Goal: Task Accomplishment & Management: Manage account settings

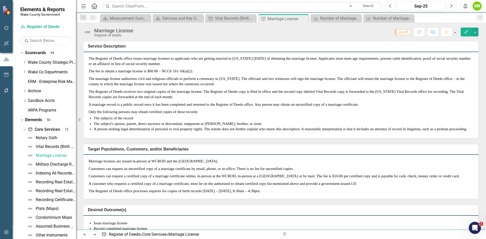
scroll to position [152, 0]
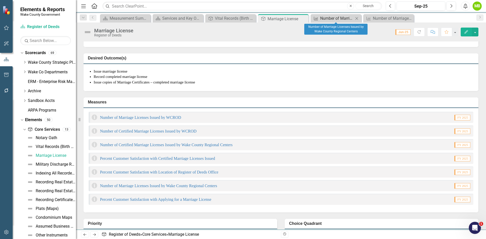
click at [326, 18] on div "Number of Marriage Licenses Issued by Wake County Regional Centers" at bounding box center [336, 18] width 33 height 6
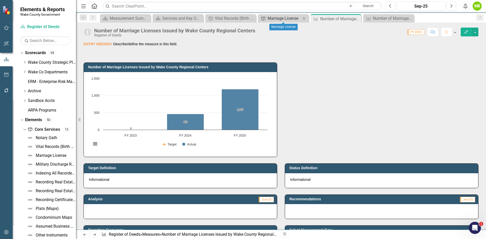
click at [284, 16] on div "Marriage License" at bounding box center [283, 18] width 33 height 6
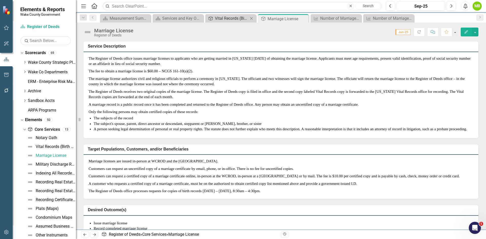
click at [232, 18] on div "Vital Records (Birth Certificates, Death Certificates, Marriage Licenses, and M…" at bounding box center [231, 18] width 33 height 6
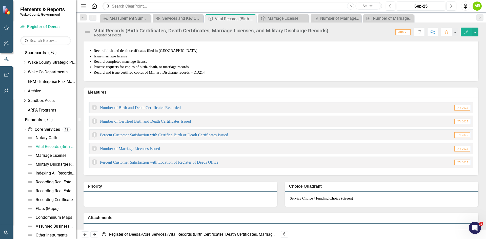
scroll to position [152, 0]
click at [282, 19] on div "Marriage License" at bounding box center [283, 18] width 33 height 6
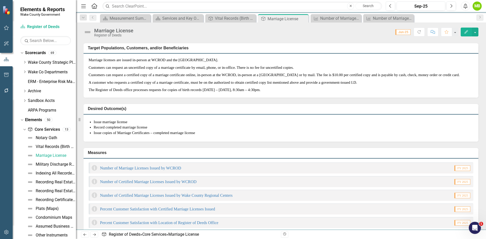
scroll to position [152, 0]
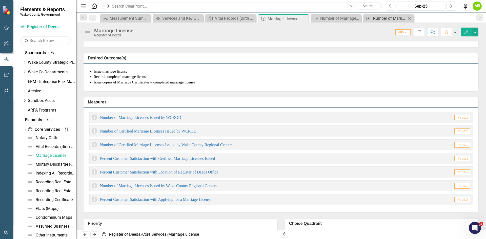
click at [388, 18] on div "Number of Marriage Licenses Issued" at bounding box center [388, 18] width 33 height 6
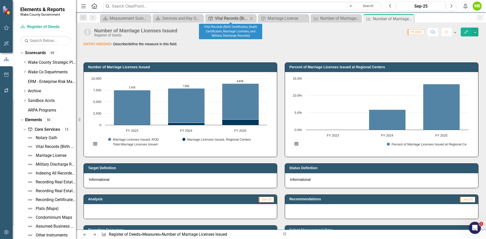
click at [239, 16] on div "Vital Records (Birth Certificates, Death Certificates, Marriage Licenses, and M…" at bounding box center [231, 18] width 33 height 6
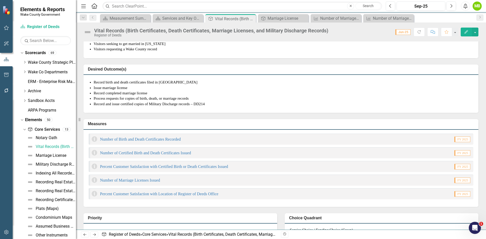
scroll to position [152, 0]
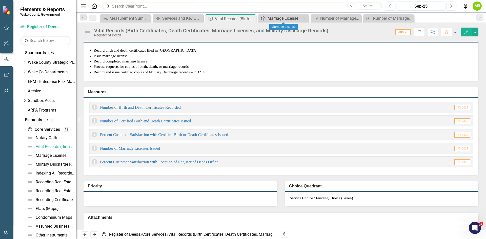
click at [278, 19] on div "Marriage License" at bounding box center [283, 18] width 33 height 6
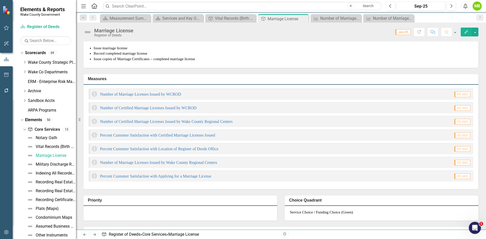
scroll to position [177, 0]
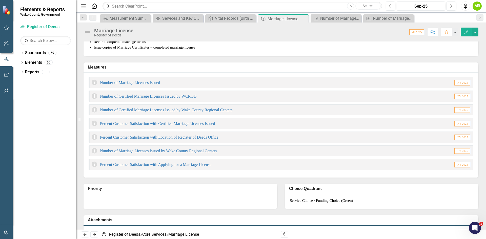
scroll to position [202, 0]
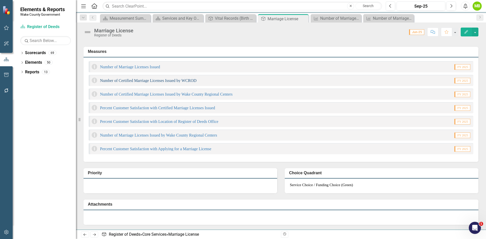
click at [168, 83] on link "Number of Certified Marriage Licenses Issued by WCROD" at bounding box center [148, 80] width 96 height 4
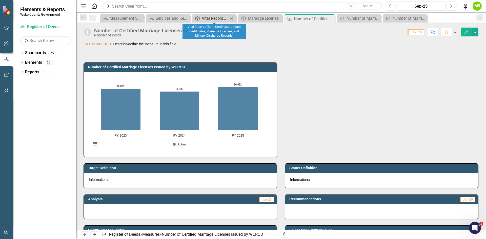
click at [210, 17] on div "Vital Records (Birth Certificates, Death Certificates, Marriage Licenses, and M…" at bounding box center [215, 18] width 27 height 6
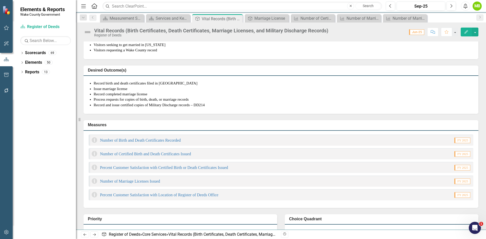
scroll to position [126, 0]
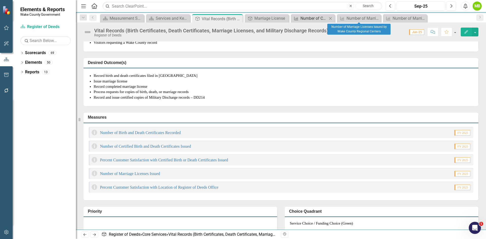
click at [310, 17] on div "Number of Certified Marriage Licenses Issued by WCROD" at bounding box center [313, 18] width 27 height 6
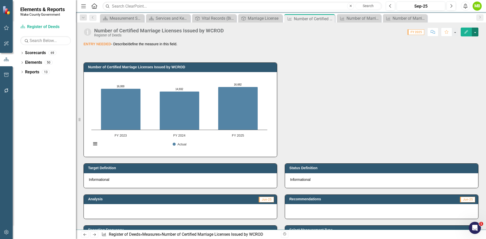
click at [473, 31] on button "button" at bounding box center [474, 32] width 7 height 9
click at [457, 41] on link "Edit Edit Measure" at bounding box center [452, 41] width 49 height 9
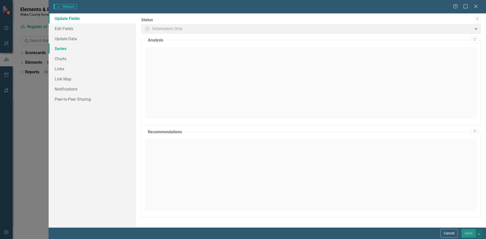
click at [72, 50] on link "Series" at bounding box center [92, 48] width 87 height 10
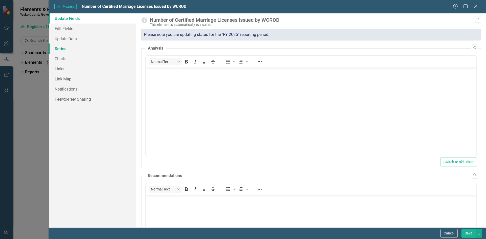
click at [59, 48] on link "Series" at bounding box center [92, 48] width 87 height 10
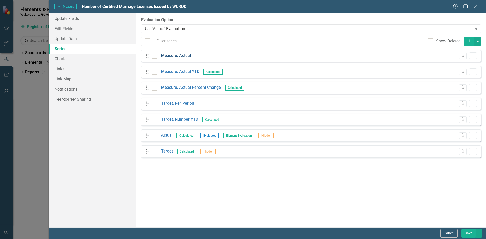
click at [176, 56] on link "Measure, Actual" at bounding box center [176, 56] width 30 height 6
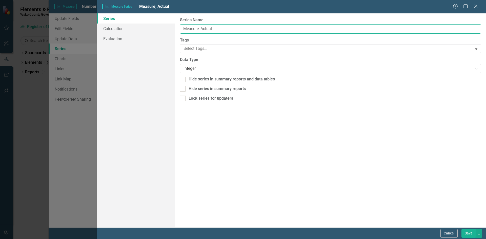
click at [225, 29] on input "Measure, Actual" at bounding box center [330, 28] width 301 height 9
drag, startPoint x: 223, startPoint y: 29, endPoint x: 151, endPoint y: 28, distance: 72.1
click at [152, 28] on div "Series Calculation Evaluation From this page, you can edit the name, type, and …" at bounding box center [291, 120] width 388 height 214
type input "M"
type input "Certified Marriage"
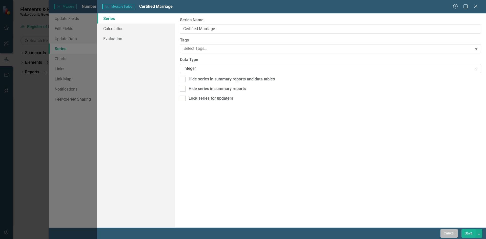
click at [449, 232] on button "Cancel" at bounding box center [448, 233] width 17 height 9
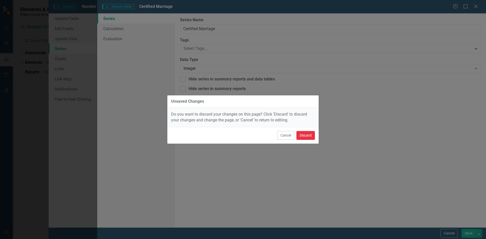
click at [306, 134] on button "Discard" at bounding box center [305, 135] width 18 height 9
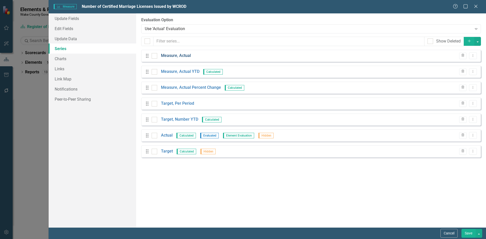
click at [181, 55] on link "Measure, Actual" at bounding box center [176, 56] width 30 height 6
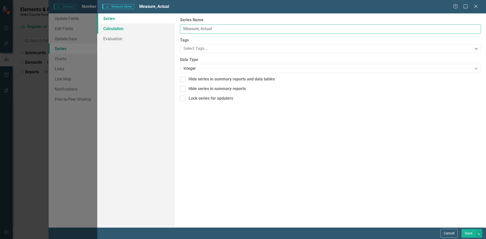
drag, startPoint x: 227, startPoint y: 29, endPoint x: 152, endPoint y: 24, distance: 75.5
click at [153, 24] on div "Series Calculation Evaluation From this page, you can edit the name, type, and …" at bounding box center [291, 120] width 388 height 214
type input "Certified Marriage Licenses, ROD"
click at [464, 231] on button "Save" at bounding box center [468, 233] width 14 height 9
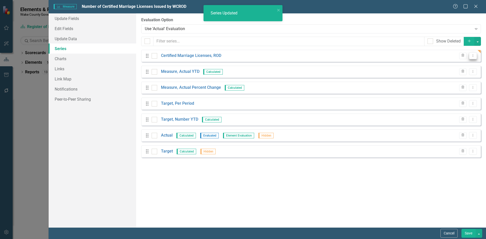
click at [473, 56] on icon "Dropdown Menu" at bounding box center [472, 55] width 4 height 3
click at [451, 73] on link "Copy Duplicate Measure Series" at bounding box center [447, 73] width 57 height 9
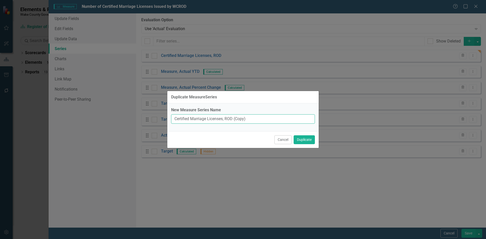
drag, startPoint x: 252, startPoint y: 120, endPoint x: 229, endPoint y: 120, distance: 23.0
click at [229, 120] on input "Certified Marriage Licenses, ROD (Copy)" at bounding box center [243, 118] width 144 height 9
type input "Certified Marriage Licenses, Regional Centers"
click at [305, 140] on button "Duplicate" at bounding box center [303, 139] width 21 height 9
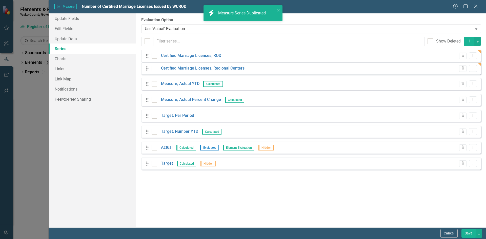
drag, startPoint x: 146, startPoint y: 168, endPoint x: 146, endPoint y: 69, distance: 98.9
click at [146, 69] on div "Drag Certified Marriage Licenses, ROD Trash Dropdown Menu Drag Measure, Actual …" at bounding box center [310, 112] width 339 height 124
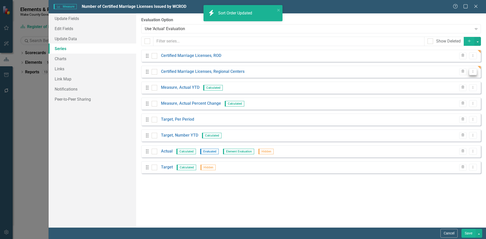
click at [473, 72] on icon "Dropdown Menu" at bounding box center [472, 71] width 4 height 3
click at [448, 89] on link "Copy Duplicate Measure Series" at bounding box center [447, 89] width 57 height 9
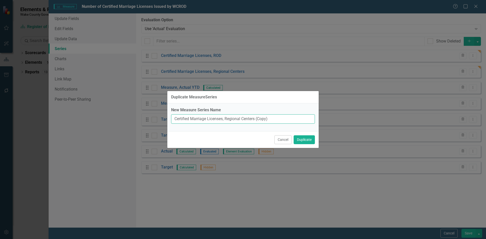
click at [276, 119] on input "Certified Marriage Licenses, Regional Centers (Copy)" at bounding box center [243, 118] width 144 height 9
click at [172, 118] on input "Certified Marriage Licenses, Regional Centers (Copy)" at bounding box center [243, 118] width 144 height 9
drag, startPoint x: 284, startPoint y: 119, endPoint x: 233, endPoint y: 117, distance: 51.6
click at [233, 117] on input "Total Certified Marriage Licenses, Regional Centers (Copy)" at bounding box center [243, 118] width 144 height 9
type input "Total Certified Marriage Licenses"
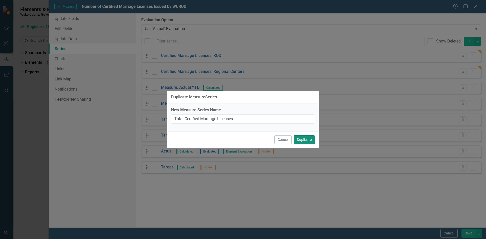
click at [304, 140] on button "Duplicate" at bounding box center [303, 139] width 21 height 9
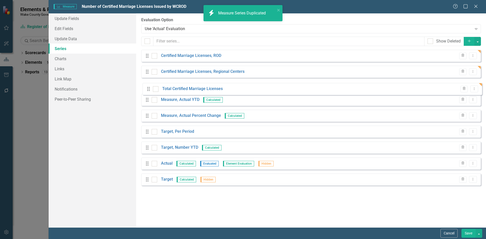
drag, startPoint x: 146, startPoint y: 184, endPoint x: 147, endPoint y: 82, distance: 101.7
click at [147, 82] on div "Drag Certified Marriage Licenses, ROD Trash Dropdown Menu Drag Certified Marria…" at bounding box center [310, 120] width 339 height 140
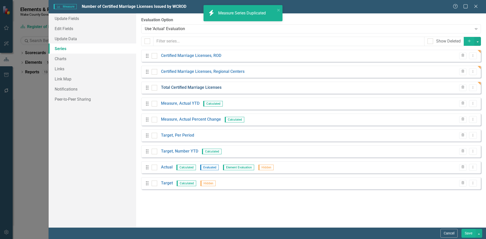
click at [192, 87] on link "Total Certified Marriage Licenses" at bounding box center [191, 88] width 60 height 6
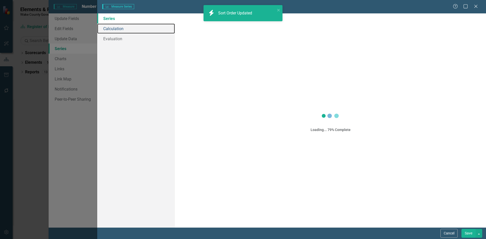
drag, startPoint x: 120, startPoint y: 28, endPoint x: 193, endPoint y: 43, distance: 73.9
click at [120, 28] on link "Calculation" at bounding box center [136, 29] width 78 height 10
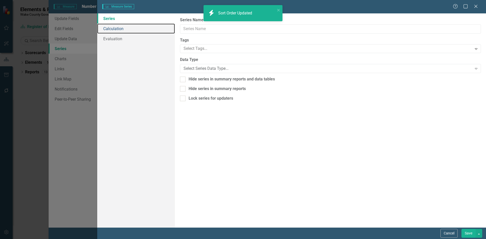
type input "Total Certified Marriage Licenses"
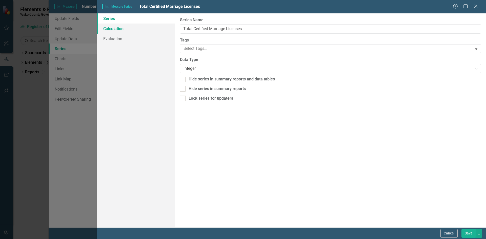
click at [132, 30] on link "Calculation" at bounding box center [136, 29] width 78 height 10
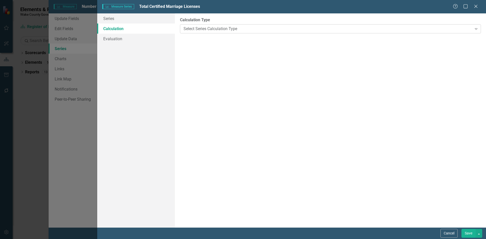
click at [199, 30] on div "Select Series Calculation Type" at bounding box center [327, 29] width 288 height 6
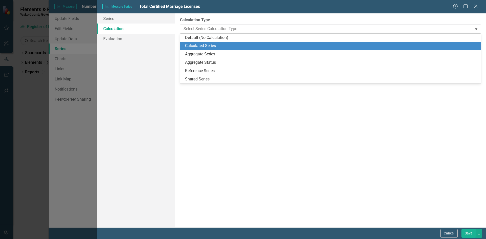
click at [202, 45] on div "Calculated Series" at bounding box center [331, 46] width 293 height 6
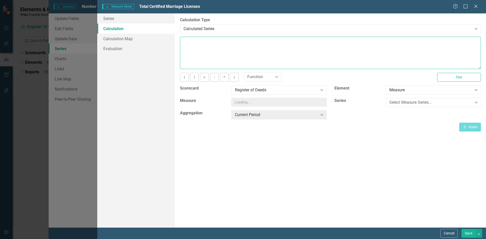
click at [202, 45] on textarea at bounding box center [330, 53] width 301 height 32
click at [416, 105] on div "Select Measure Series... Expand" at bounding box center [432, 102] width 95 height 9
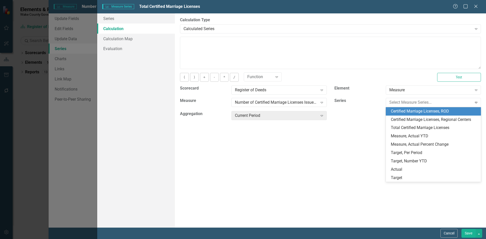
click at [410, 113] on div "Certified Marriage Licenses, ROD" at bounding box center [433, 111] width 87 height 6
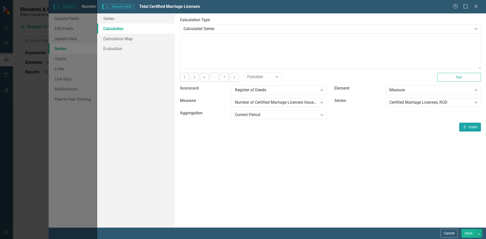
click at [469, 125] on button "Insert Insert" at bounding box center [470, 127] width 22 height 9
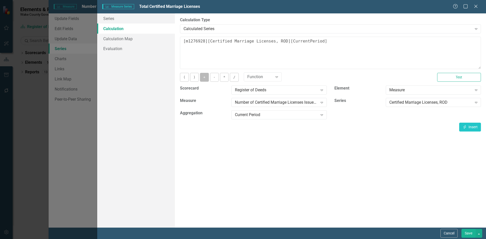
click at [203, 76] on button "+" at bounding box center [204, 77] width 9 height 9
click at [392, 102] on div "Certified Marriage Licenses, ROD" at bounding box center [430, 103] width 83 height 6
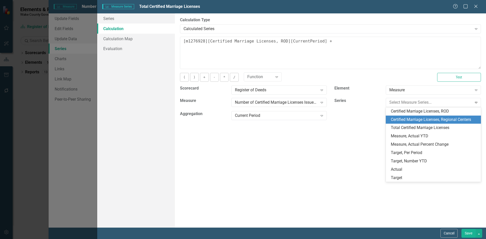
click at [401, 119] on div "Certified Marriage Licenses, Regional Centers" at bounding box center [433, 120] width 87 height 6
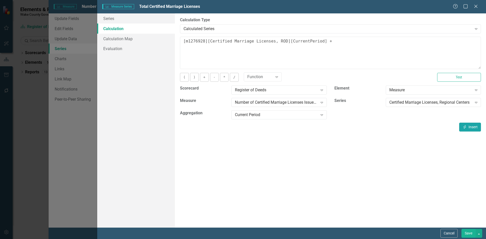
click at [474, 128] on button "Insert Insert" at bounding box center [470, 127] width 22 height 9
type textarea "[m1276928][Certified Marriage Licenses, ROD][CurrentPeriod] + [m1276928][Certif…"
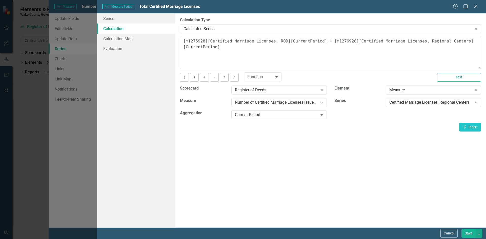
click at [473, 228] on div "Cancel Save" at bounding box center [291, 233] width 388 height 12
click at [473, 230] on button "Save" at bounding box center [468, 233] width 14 height 9
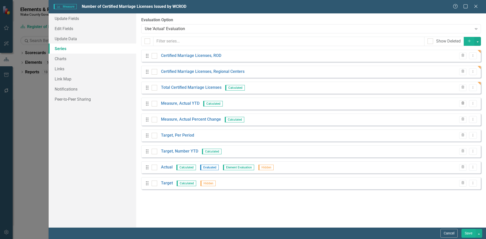
click at [461, 104] on icon "Trash" at bounding box center [462, 103] width 4 height 3
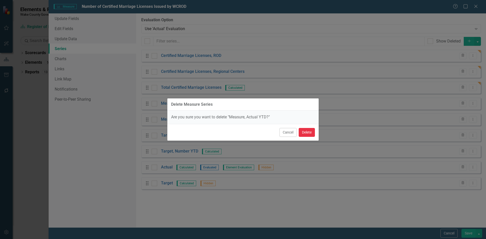
click at [313, 130] on button "Delete" at bounding box center [306, 132] width 16 height 9
click at [307, 133] on div "Drag Target, Per Period Trash Dropdown Menu" at bounding box center [310, 135] width 339 height 12
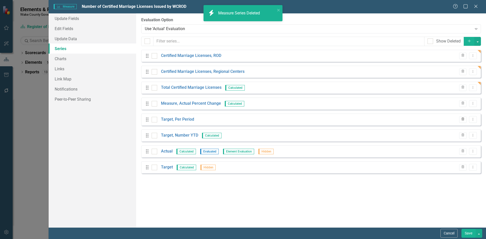
click at [463, 121] on icon "Trash" at bounding box center [462, 119] width 4 height 3
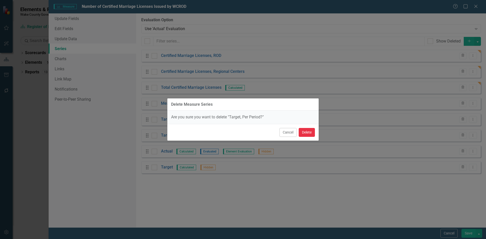
click at [307, 134] on button "Delete" at bounding box center [306, 132] width 16 height 9
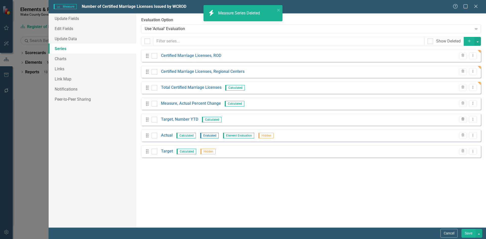
click at [462, 120] on icon "Trash" at bounding box center [462, 119] width 4 height 3
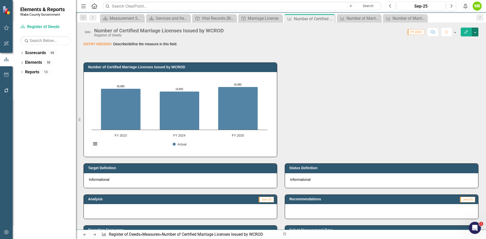
click at [476, 34] on button "button" at bounding box center [474, 32] width 7 height 9
click at [465, 43] on link "Edit Edit Measure" at bounding box center [452, 41] width 49 height 9
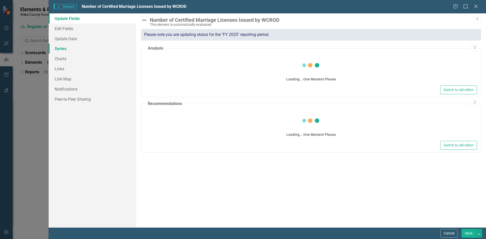
click at [86, 49] on link "Series" at bounding box center [92, 48] width 87 height 10
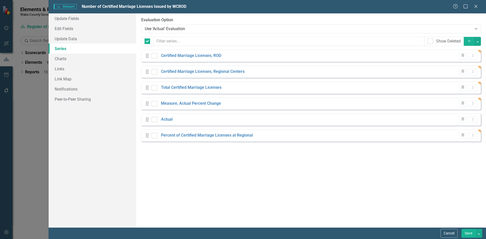
checkbox input "false"
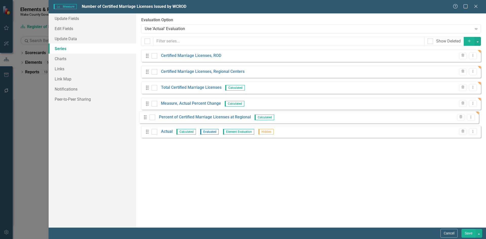
drag, startPoint x: 145, startPoint y: 132, endPoint x: 143, endPoint y: 118, distance: 14.3
click at [143, 118] on div "Drag Certified Marriage Licenses, ROD Trash Dropdown Menu Drag Certified Marria…" at bounding box center [310, 96] width 339 height 92
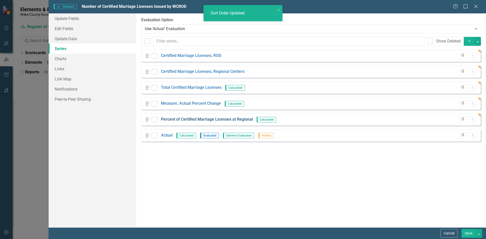
click at [203, 118] on link "Percent of Certified Marriage Licenses at Regional" at bounding box center [207, 120] width 92 height 6
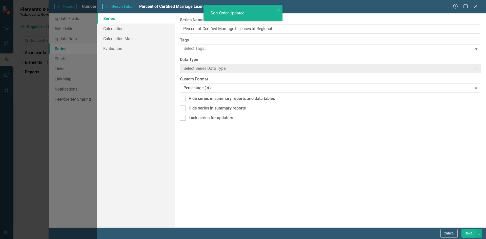
click at [113, 30] on div "Measure Series Measure Series Percent of Certified Marriage Licenses at Regiona…" at bounding box center [243, 119] width 486 height 239
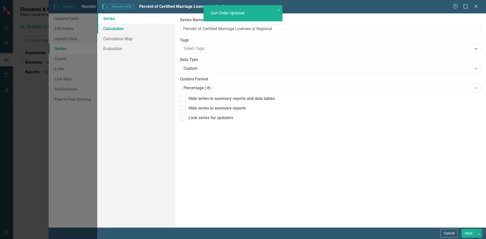
click at [114, 29] on link "Calculation" at bounding box center [136, 29] width 78 height 10
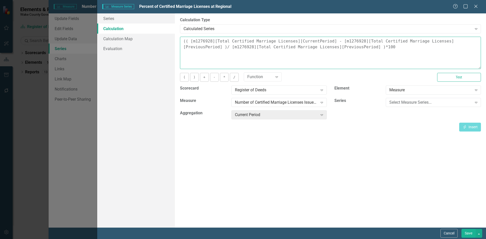
drag, startPoint x: 341, startPoint y: 48, endPoint x: 156, endPoint y: 32, distance: 186.0
click at [156, 32] on div "Series Calculation Calculation Map Evaluation From this page, you can edit the …" at bounding box center [291, 120] width 388 height 214
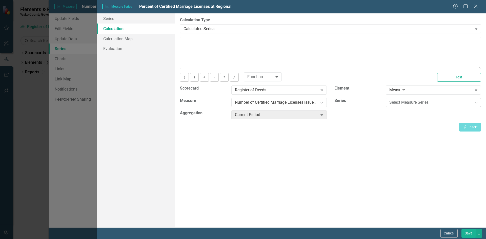
click at [422, 103] on div "Select Measure Series..." at bounding box center [430, 103] width 83 height 6
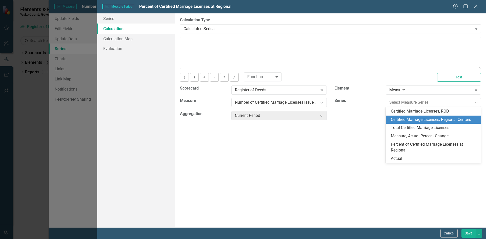
click at [424, 118] on div "Certified Marriage Licenses, Regional Centers" at bounding box center [433, 120] width 87 height 6
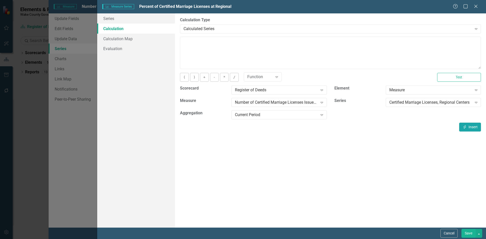
click at [469, 127] on button "Insert Insert" at bounding box center [470, 127] width 22 height 9
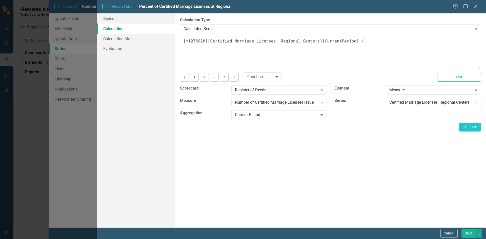
click at [416, 100] on div "Certified Marriage Licenses, Regional Centers" at bounding box center [430, 103] width 83 height 6
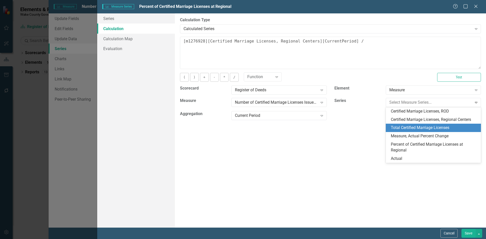
click at [413, 128] on div "Total Certified Marriage Licenses" at bounding box center [433, 128] width 87 height 6
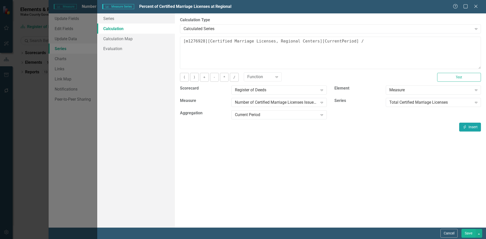
click at [469, 126] on button "Insert Insert" at bounding box center [470, 127] width 22 height 9
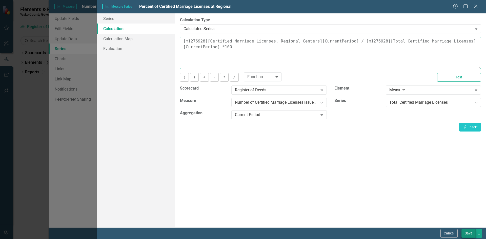
type textarea "[m1276928][Certified Marriage Licenses, Regional Centers][CurrentPeriod] / [m12…"
click at [467, 231] on button "Save" at bounding box center [468, 233] width 14 height 9
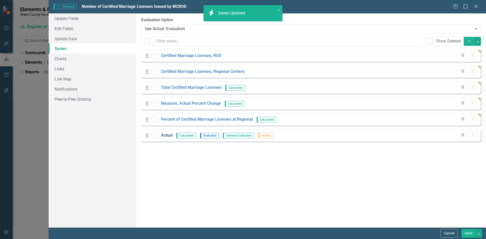
click at [165, 135] on link "Actual" at bounding box center [167, 136] width 12 height 6
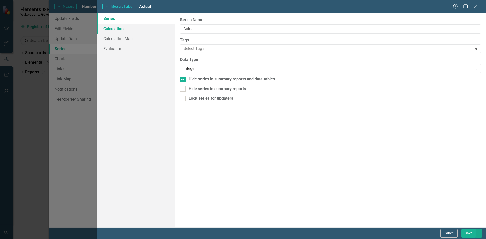
click at [112, 27] on link "Calculation" at bounding box center [136, 29] width 78 height 10
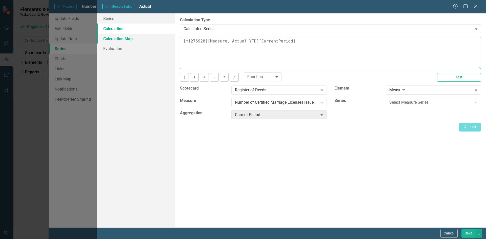
drag, startPoint x: 307, startPoint y: 40, endPoint x: 151, endPoint y: 40, distance: 156.3
click at [151, 40] on div "Series Calculation Calculation Map Evaluation From this page, you can edit the …" at bounding box center [291, 120] width 388 height 214
click at [413, 103] on div "Select Measure Series..." at bounding box center [430, 103] width 83 height 6
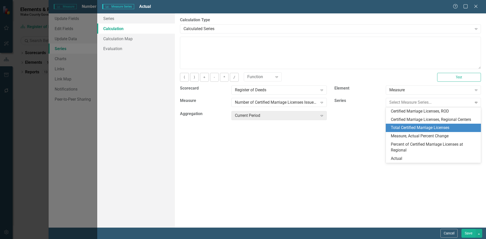
click at [420, 127] on div "Total Certified Marriage Licenses" at bounding box center [433, 128] width 87 height 6
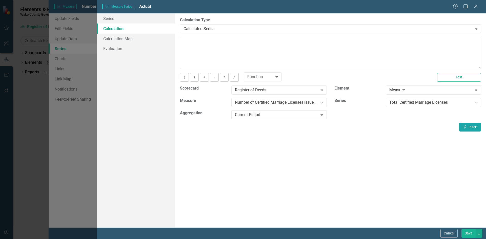
click at [468, 125] on button "Insert Insert" at bounding box center [470, 127] width 22 height 9
type textarea "[m1276928][Total Certified Marriage Licenses][CurrentPeriod]"
click at [467, 230] on button "Save" at bounding box center [468, 233] width 14 height 9
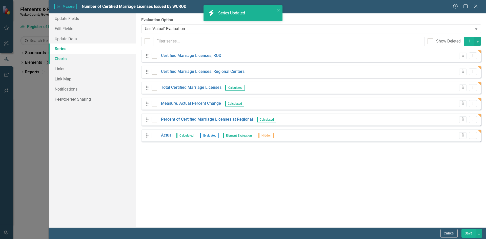
click at [63, 59] on link "Charts" at bounding box center [92, 59] width 87 height 10
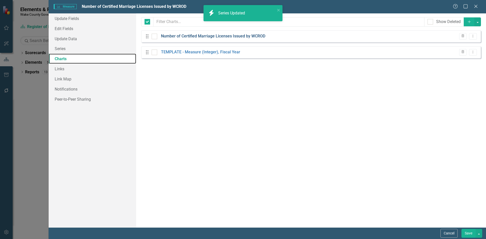
checkbox input "false"
click at [213, 34] on link "Number of Certified Marriage Licenses Issued by WCROD" at bounding box center [213, 36] width 104 height 6
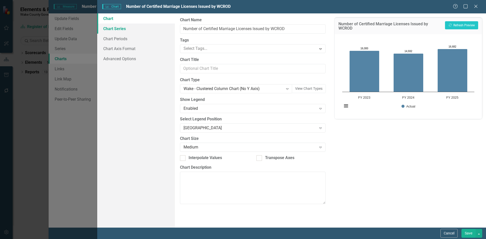
click at [124, 31] on link "Chart Series" at bounding box center [136, 29] width 78 height 10
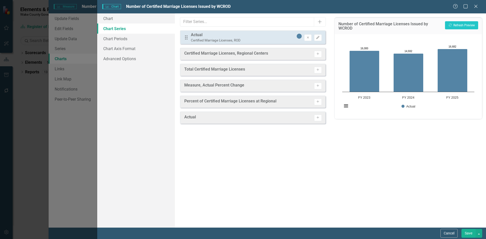
click at [321, 36] on div "Drag Actual Certified Marriage Licenses, ROD Remove Edit" at bounding box center [252, 37] width 145 height 14
click at [319, 37] on icon "Edit" at bounding box center [318, 37] width 4 height 3
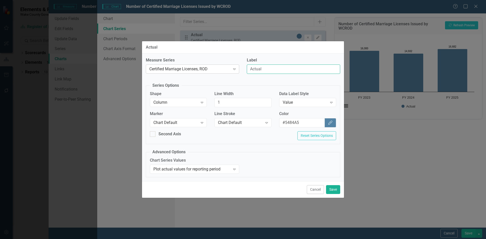
drag, startPoint x: 275, startPoint y: 70, endPoint x: 209, endPoint y: 68, distance: 66.0
click at [209, 68] on div "Measure Series Certified Marriage Licenses, ROD Expand Label Actual" at bounding box center [243, 67] width 202 height 20
click at [297, 101] on div "Value" at bounding box center [304, 103] width 45 height 6
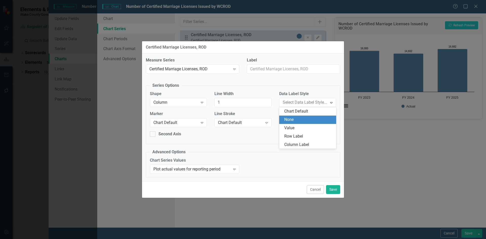
click at [295, 117] on div "None" at bounding box center [308, 120] width 49 height 6
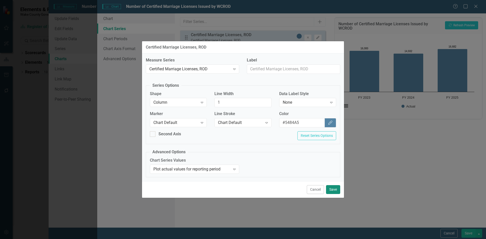
drag, startPoint x: 337, startPoint y: 190, endPoint x: 335, endPoint y: 187, distance: 3.6
click at [337, 190] on button "Save" at bounding box center [333, 189] width 14 height 9
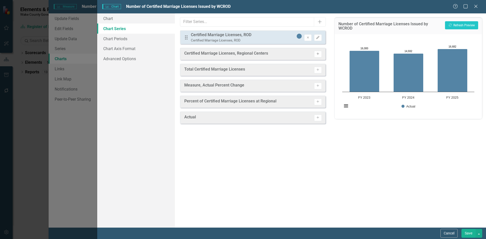
click at [318, 56] on button "Activate" at bounding box center [317, 54] width 7 height 7
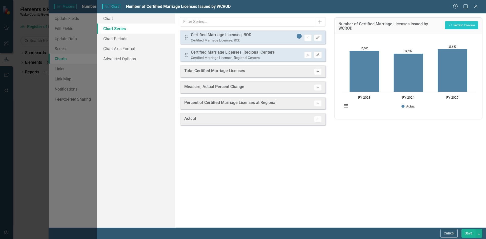
click at [318, 71] on icon "button" at bounding box center [317, 71] width 3 height 3
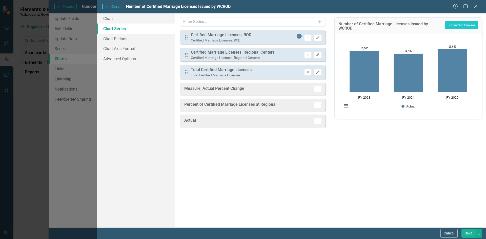
click at [316, 73] on icon "Edit" at bounding box center [318, 72] width 4 height 3
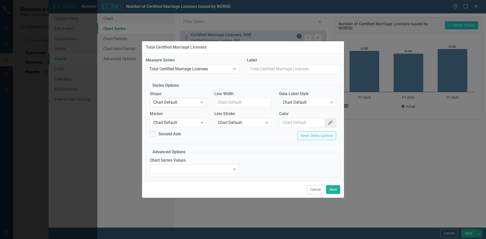
click at [174, 103] on div "Chart Default" at bounding box center [175, 103] width 45 height 6
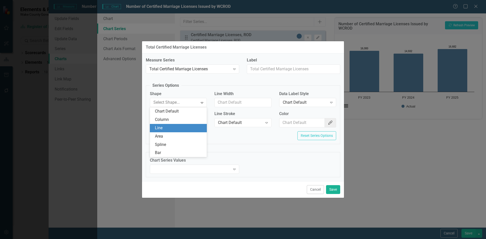
click at [174, 130] on div "Line" at bounding box center [179, 128] width 49 height 6
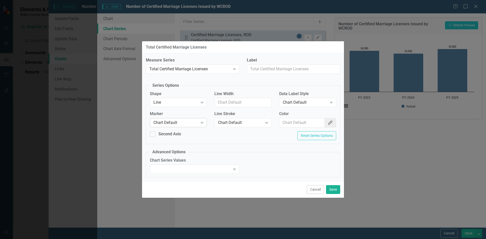
click at [177, 120] on div "Chart Default" at bounding box center [175, 123] width 45 height 6
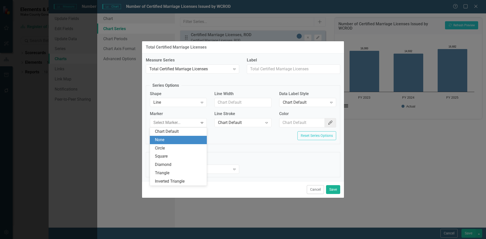
click at [181, 141] on div "None" at bounding box center [179, 140] width 49 height 6
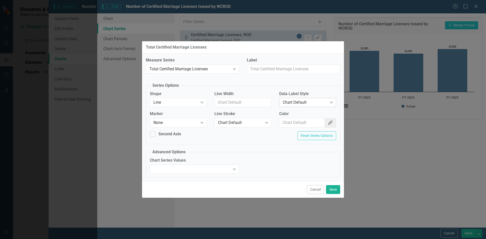
click at [296, 104] on div "Chart Default" at bounding box center [304, 103] width 45 height 6
click at [293, 126] on div "Value" at bounding box center [308, 128] width 49 height 6
click at [333, 126] on button "Color Picker" at bounding box center [330, 122] width 12 height 9
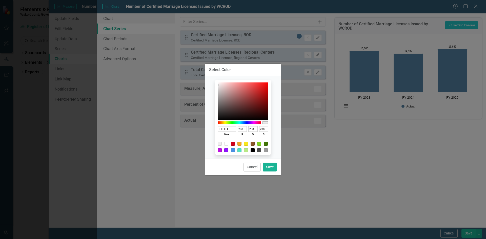
click at [226, 144] on div at bounding box center [226, 144] width 4 height 4
type input "FFFFFF"
type input "255"
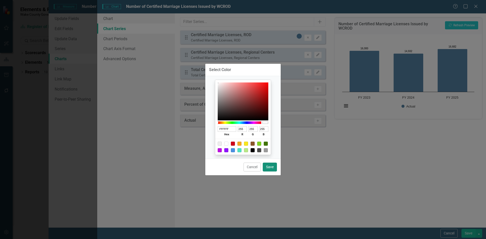
click at [266, 167] on button "Save" at bounding box center [269, 167] width 14 height 9
type input "#ffffff"
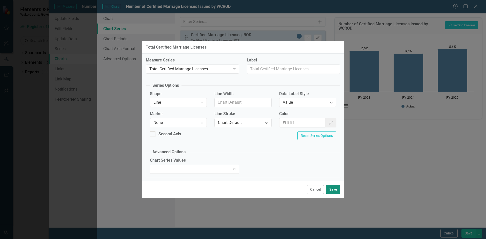
click at [333, 189] on button "Save" at bounding box center [333, 189] width 14 height 9
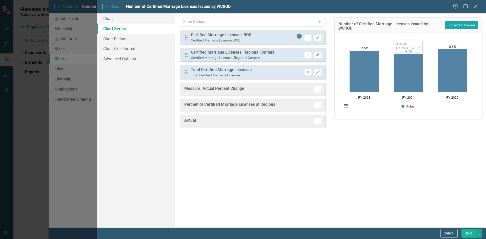
click at [453, 23] on button "Recalculate Refresh Preview" at bounding box center [461, 25] width 33 height 8
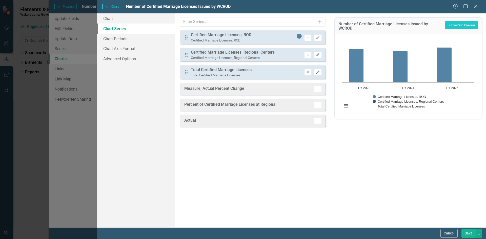
click at [315, 72] on button "Edit" at bounding box center [317, 72] width 7 height 7
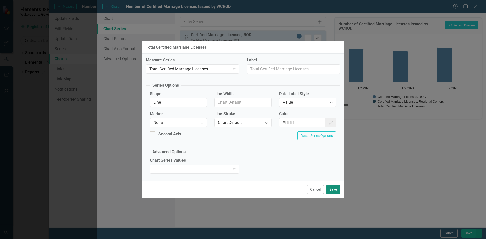
click at [334, 188] on button "Save" at bounding box center [333, 189] width 14 height 9
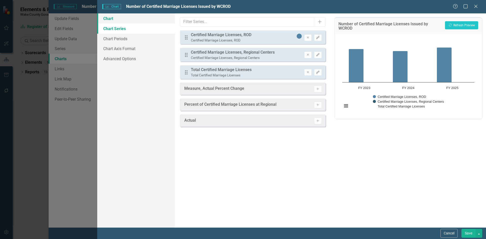
click at [121, 21] on link "Chart" at bounding box center [136, 18] width 78 height 10
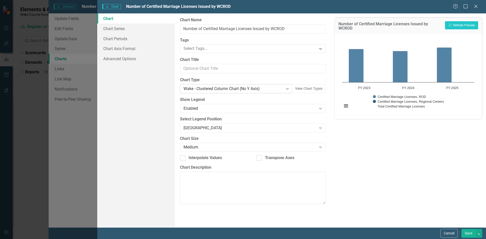
click at [238, 88] on div "Wake - Clustered Column Chart (No Y Axis)" at bounding box center [233, 89] width 100 height 6
click at [460, 26] on button "Recalculate Refresh Preview" at bounding box center [461, 25] width 33 height 8
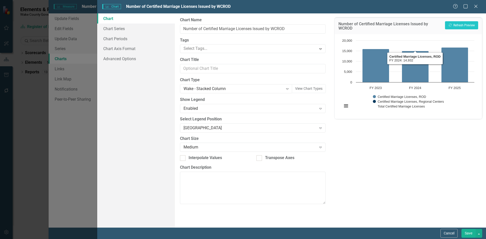
click at [466, 233] on button "Save" at bounding box center [468, 233] width 14 height 9
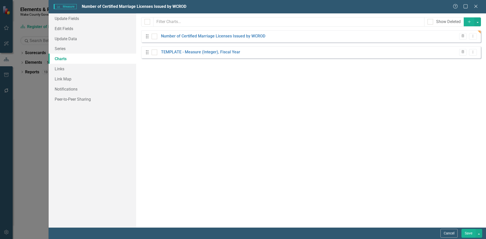
click at [471, 234] on button "Save" at bounding box center [468, 233] width 14 height 9
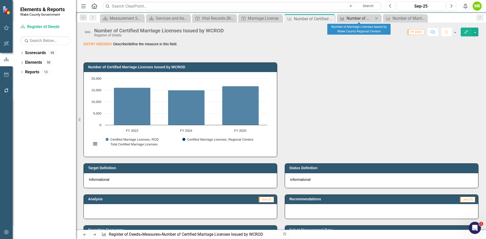
click at [353, 18] on div "Number of Marriage Licenses Issued by Wake County Regional Centers" at bounding box center [359, 18] width 27 height 6
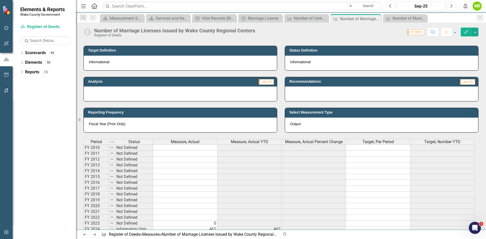
scroll to position [177, 0]
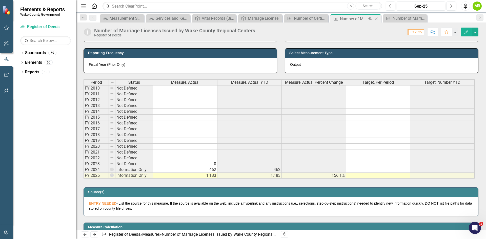
click at [376, 20] on icon "Close" at bounding box center [375, 19] width 5 height 4
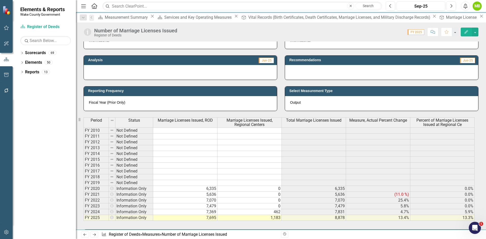
scroll to position [76, 0]
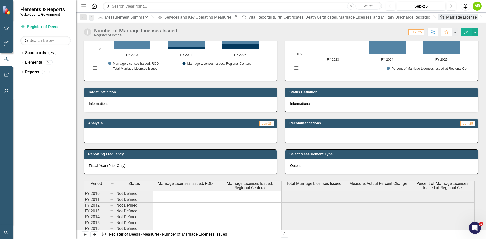
click at [446, 19] on div "Marriage License" at bounding box center [462, 17] width 32 height 6
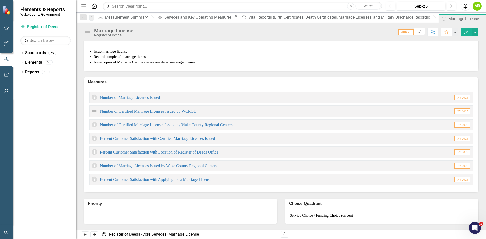
scroll to position [177, 0]
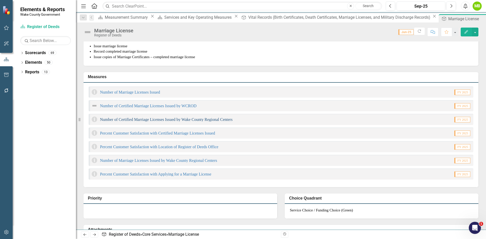
click at [172, 122] on link "Number of Certified Marriage Licenses Issued by Wake County Regional Centers" at bounding box center [166, 119] width 133 height 4
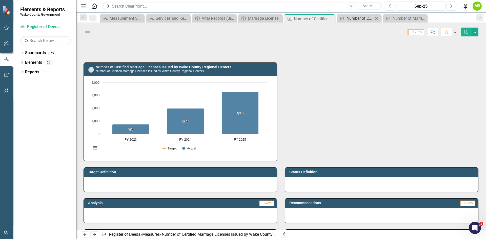
click at [356, 16] on div "Number of Certified Marriage Licenses Issued by WCROD" at bounding box center [359, 18] width 27 height 6
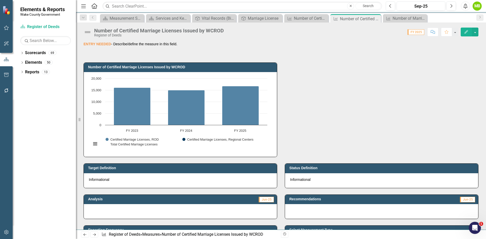
click at [217, 30] on div "Number of Certified Marriage Licenses Issued by WCROD" at bounding box center [158, 31] width 129 height 6
click at [209, 31] on div "Number of Certified Marriage Licenses Issued by WCROD" at bounding box center [158, 31] width 129 height 6
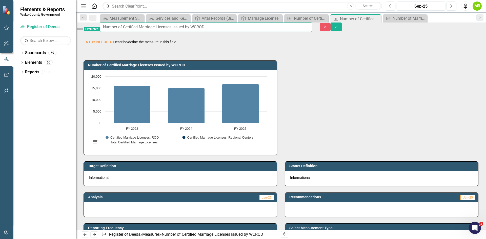
click at [234, 32] on input "Number of Certified Marriage Licenses Issued by WCROD" at bounding box center [206, 27] width 212 height 9
drag, startPoint x: 234, startPoint y: 30, endPoint x: 202, endPoint y: 28, distance: 32.7
click at [202, 28] on input "Number of Certified Marriage Licenses Issued by WCROD" at bounding box center [206, 27] width 212 height 9
type input "Number of Certified Marriage Licenses Issued"
drag, startPoint x: 469, startPoint y: 29, endPoint x: 465, endPoint y: 31, distance: 3.9
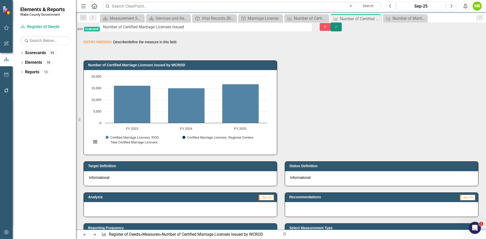
click at [341, 29] on button "Save" at bounding box center [335, 27] width 11 height 9
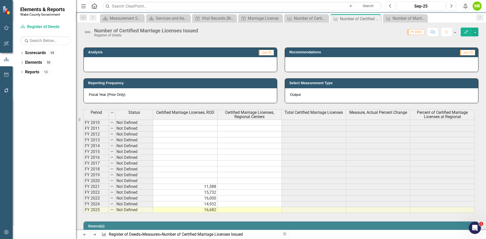
scroll to position [152, 0]
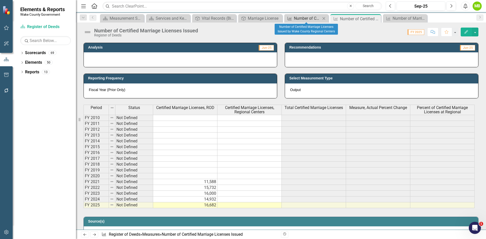
click at [310, 18] on div "Number of Certified Marriage Licenses Issued by Wake County Regional Centers" at bounding box center [307, 18] width 27 height 6
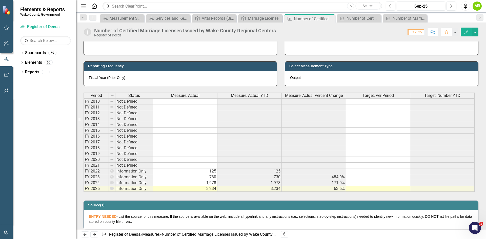
scroll to position [202, 0]
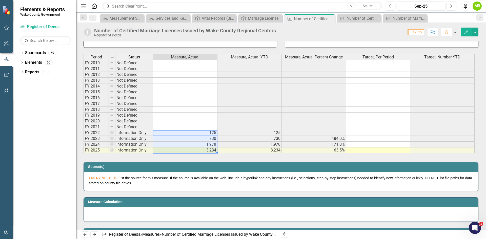
drag, startPoint x: 197, startPoint y: 132, endPoint x: 204, endPoint y: 151, distance: 19.9
click at [204, 151] on tbody "FY 2010 Not Defined FY 2011 Not Defined FY 2012 Not Defined FY 2013 Not Defined…" at bounding box center [278, 106] width 391 height 93
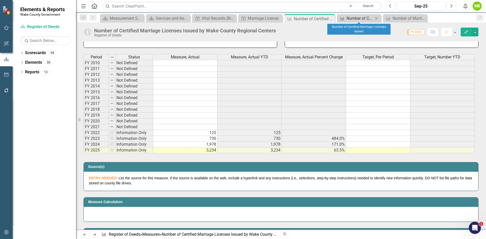
click at [351, 18] on div "Number of Certified Marriage Licenses Issued" at bounding box center [359, 18] width 27 height 6
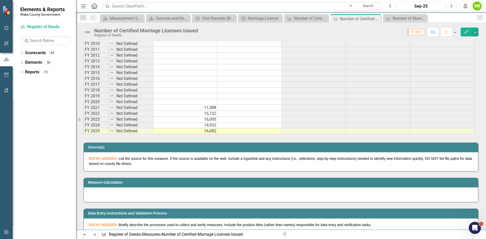
scroll to position [228, 0]
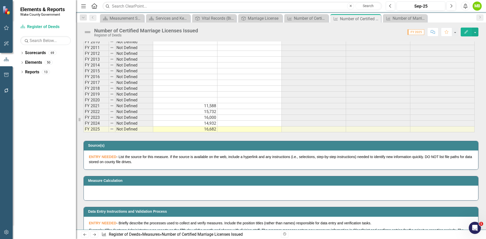
click at [225, 113] on td at bounding box center [249, 112] width 64 height 6
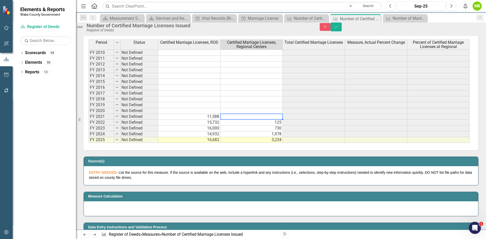
click at [243, 120] on td at bounding box center [251, 117] width 62 height 6
type textarea "0"
click at [338, 29] on icon "Save" at bounding box center [336, 27] width 5 height 4
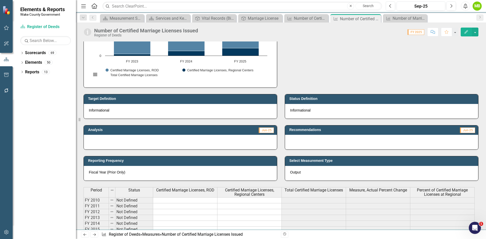
scroll to position [0, 0]
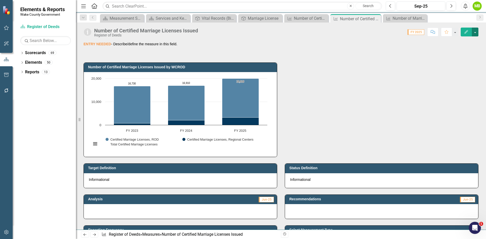
click at [475, 34] on button "button" at bounding box center [474, 32] width 7 height 9
click at [465, 40] on link "Edit Edit Measure" at bounding box center [452, 41] width 49 height 9
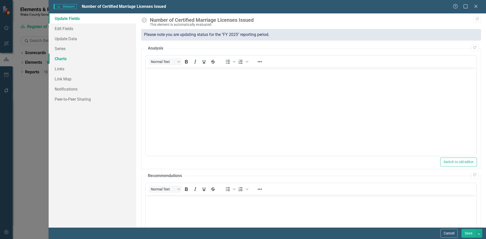
click at [68, 58] on link "Charts" at bounding box center [92, 59] width 87 height 10
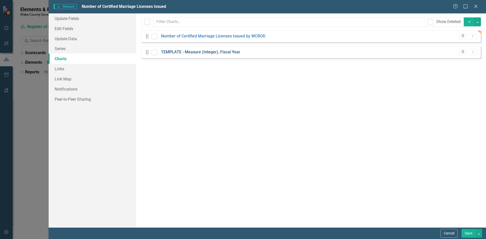
click at [198, 53] on link "TEMPLATE - Measure (Integer), Fiscal Year" at bounding box center [200, 52] width 79 height 6
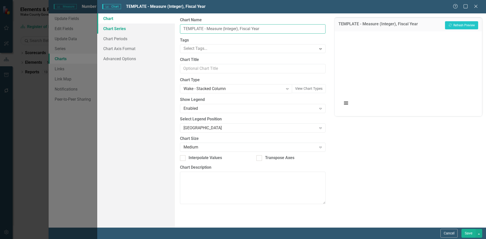
drag, startPoint x: 269, startPoint y: 29, endPoint x: 161, endPoint y: 30, distance: 108.0
click at [161, 30] on div "Chart Chart Series Chart Periods Chart Axis Format Advanced Options From this p…" at bounding box center [291, 120] width 388 height 214
type input "Percent of Certified Marriage Licenses at Regional Centers"
click at [105, 26] on link "Chart Series" at bounding box center [136, 29] width 78 height 10
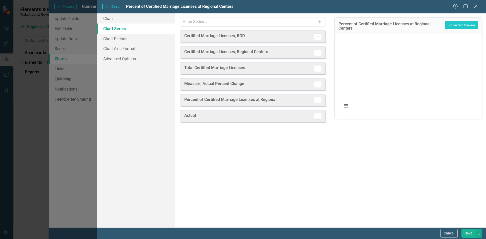
click at [318, 100] on icon "Activate" at bounding box center [318, 100] width 4 height 3
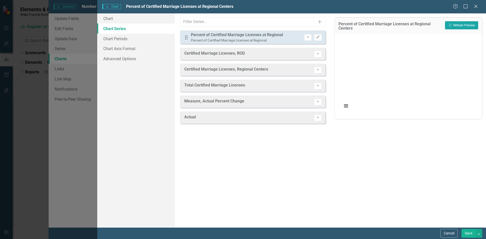
click at [468, 27] on button "Recalculate Refresh Preview" at bounding box center [461, 25] width 33 height 8
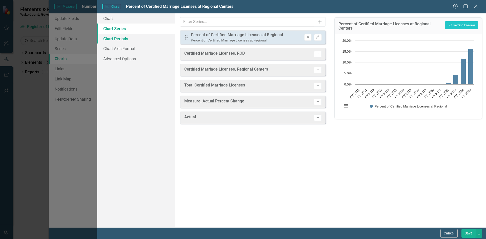
click at [128, 39] on link "Chart Periods" at bounding box center [136, 39] width 78 height 10
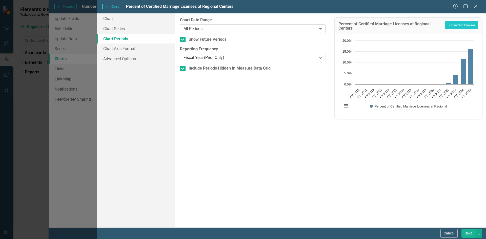
click at [206, 29] on div "All Periods" at bounding box center [249, 29] width 133 height 6
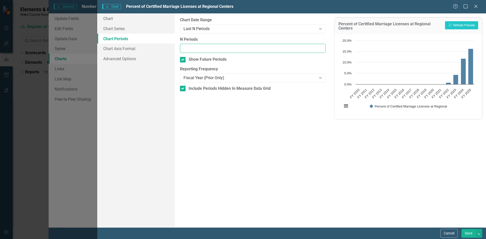
click at [209, 49] on input "N Periods" at bounding box center [252, 48] width 145 height 9
type input "4"
click at [457, 25] on button "Recalculate Refresh Preview" at bounding box center [461, 25] width 33 height 8
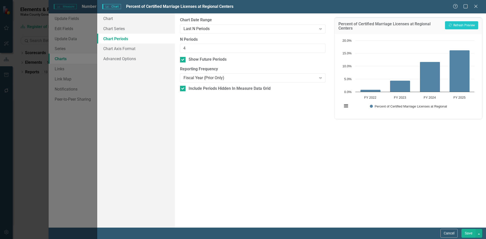
click at [466, 235] on button "Save" at bounding box center [468, 233] width 14 height 9
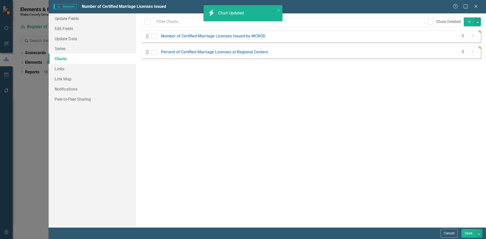
click at [470, 233] on button "Save" at bounding box center [468, 233] width 14 height 9
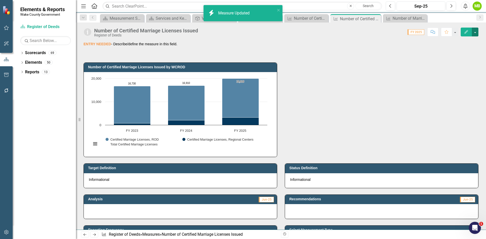
click at [476, 33] on button "button" at bounding box center [474, 32] width 7 height 9
click at [459, 49] on link "Edit Report Edit Layout" at bounding box center [452, 50] width 49 height 9
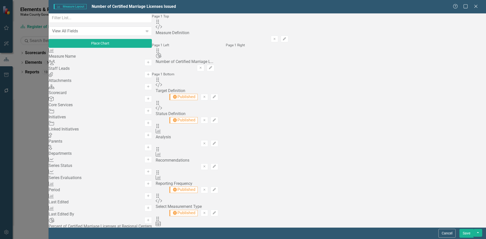
scroll to position [126, 0]
click at [146, 231] on icon "Add" at bounding box center [148, 232] width 4 height 3
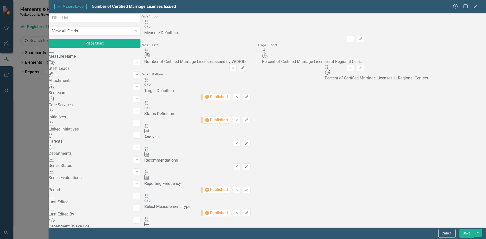
drag, startPoint x: 173, startPoint y: 33, endPoint x: 333, endPoint y: 70, distance: 164.6
click at [471, 234] on button "Save" at bounding box center [466, 233] width 14 height 9
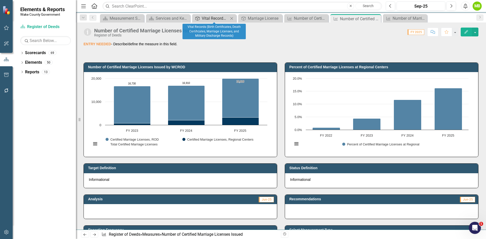
click at [210, 17] on div "Vital Records (Birth Certificates, Death Certificates, Marriage Licenses, and M…" at bounding box center [215, 18] width 27 height 6
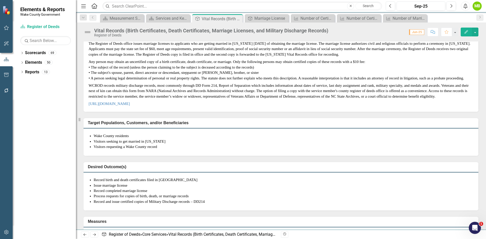
scroll to position [51, 0]
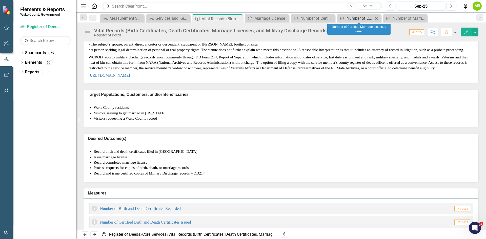
click at [358, 20] on div "Number of Certified Marriage Licenses Issued" at bounding box center [359, 18] width 27 height 6
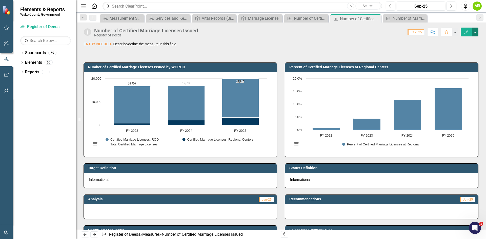
click at [473, 32] on button "button" at bounding box center [474, 32] width 7 height 9
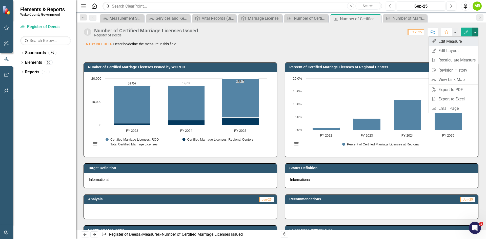
click at [462, 39] on link "Edit Edit Measure" at bounding box center [452, 41] width 49 height 9
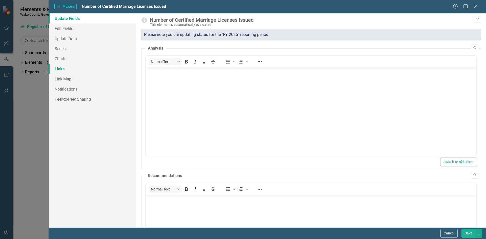
click at [61, 70] on link "Links" at bounding box center [92, 69] width 87 height 10
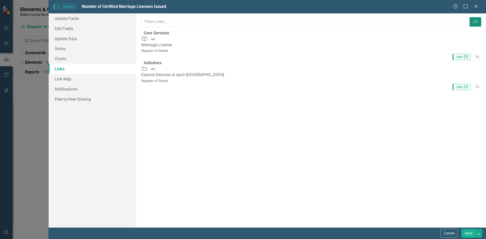
click at [472, 21] on icon "Link Tag" at bounding box center [474, 22] width 5 height 4
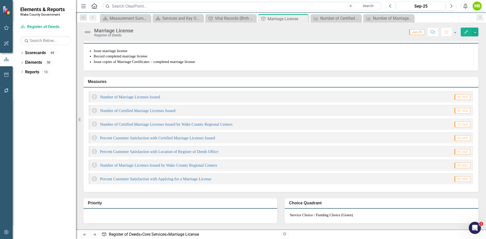
scroll to position [167, 0]
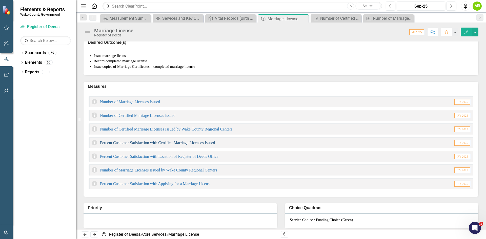
click at [213, 145] on link "Percent Customer Satisfaction with Certified Marriage Licenses Issued" at bounding box center [157, 143] width 115 height 4
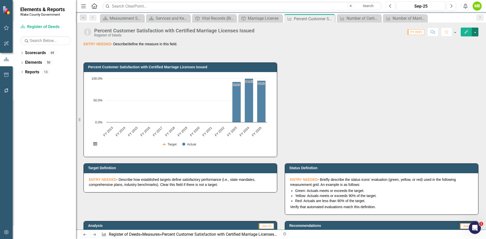
click at [473, 33] on button "button" at bounding box center [474, 32] width 7 height 9
click at [463, 41] on link "Edit Edit Measure" at bounding box center [452, 41] width 49 height 9
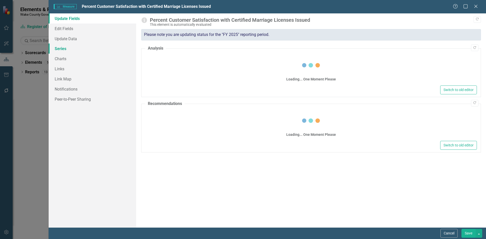
click at [68, 49] on link "Series" at bounding box center [92, 48] width 87 height 10
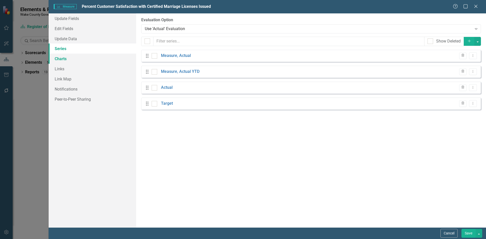
click at [67, 57] on link "Charts" at bounding box center [92, 59] width 87 height 10
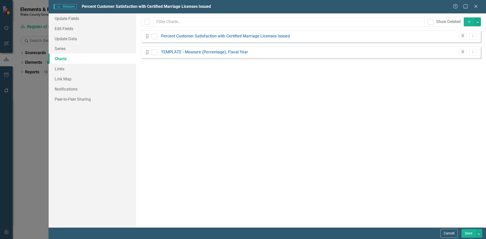
checkbox input "false"
click at [195, 35] on link "Percent Customer Satisfaction with Certified Marriage Licenses Issued" at bounding box center [225, 36] width 129 height 6
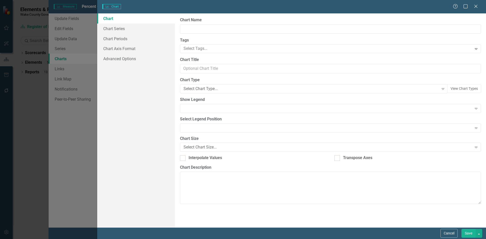
type input "Percent Customer Satisfaction with Certified Marriage Licenses Issued"
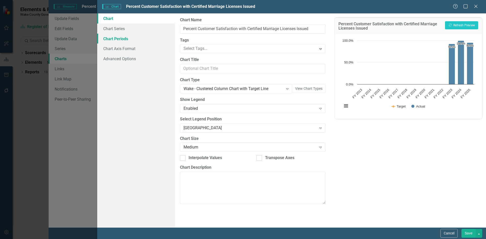
click at [118, 40] on link "Chart Periods" at bounding box center [136, 39] width 78 height 10
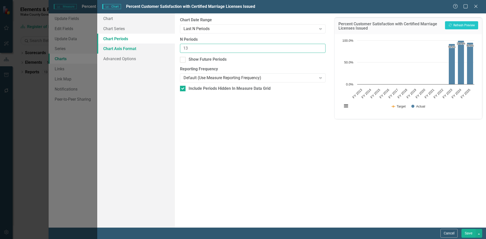
drag, startPoint x: 208, startPoint y: 48, endPoint x: 160, endPoint y: 49, distance: 47.6
click at [160, 49] on div "Chart Chart Series Chart Periods Chart Axis Format Advanced Options From this p…" at bounding box center [291, 120] width 388 height 214
type input "3"
click at [457, 26] on button "Recalculate Refresh Preview" at bounding box center [461, 25] width 33 height 8
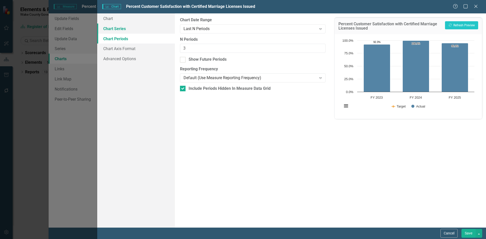
click at [120, 27] on link "Chart Series" at bounding box center [136, 29] width 78 height 10
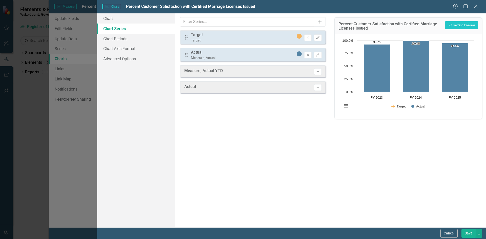
click at [468, 236] on button "Save" at bounding box center [468, 233] width 14 height 9
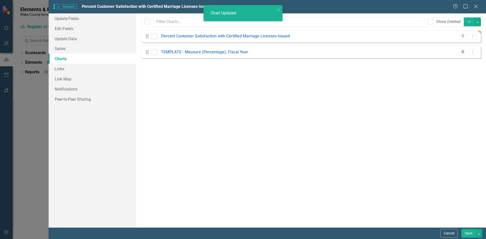
click at [462, 52] on icon "Trash" at bounding box center [462, 52] width 4 height 3
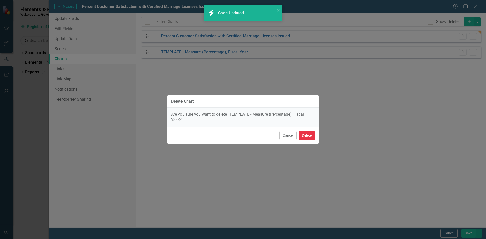
click at [302, 135] on button "Delete" at bounding box center [306, 135] width 16 height 9
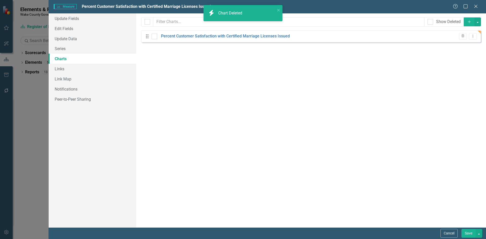
click at [465, 235] on button "Save" at bounding box center [468, 233] width 14 height 9
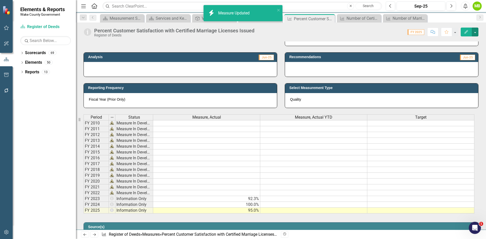
scroll to position [177, 0]
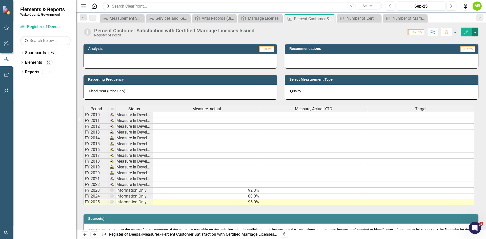
click at [474, 30] on button "button" at bounding box center [474, 32] width 7 height 9
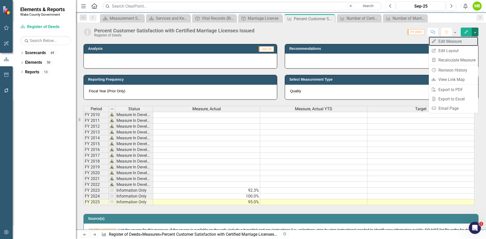
click at [457, 42] on link "Edit Edit Measure" at bounding box center [452, 41] width 49 height 9
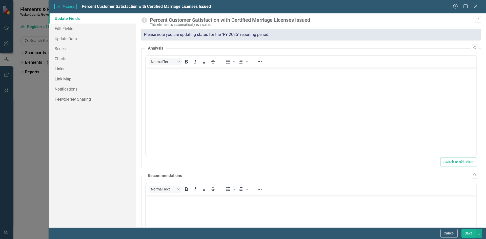
scroll to position [0, 0]
click at [72, 50] on link "Series" at bounding box center [92, 48] width 87 height 10
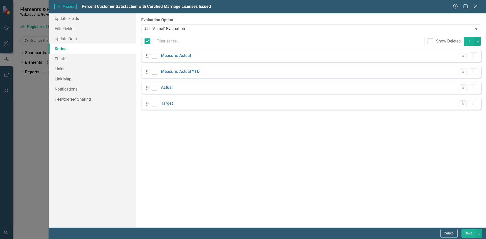
checkbox input "false"
click at [460, 72] on button "Trash" at bounding box center [462, 72] width 7 height 7
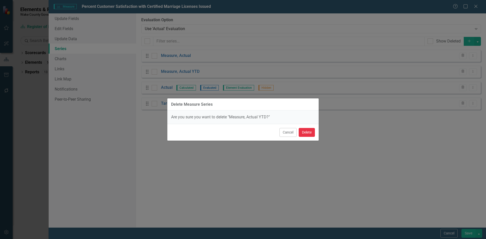
click at [311, 133] on button "Delete" at bounding box center [306, 132] width 16 height 9
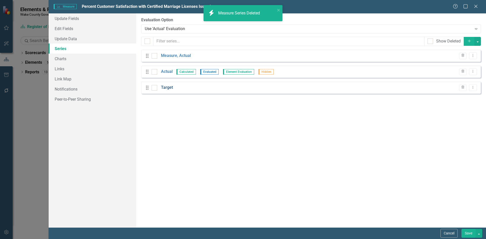
click at [167, 87] on link "Target" at bounding box center [167, 88] width 12 height 6
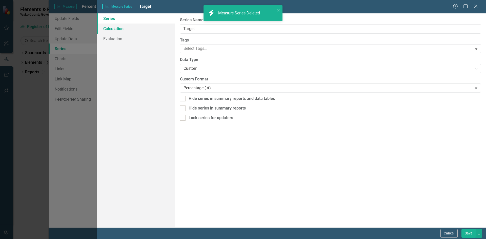
click at [116, 29] on link "Calculation" at bounding box center [136, 29] width 78 height 10
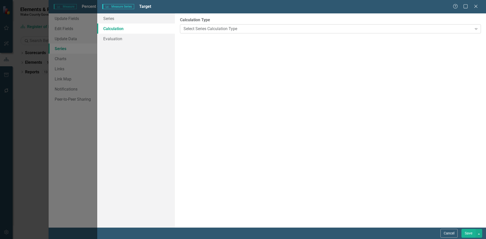
click at [201, 29] on div "Select Series Calculation Type" at bounding box center [327, 29] width 288 height 6
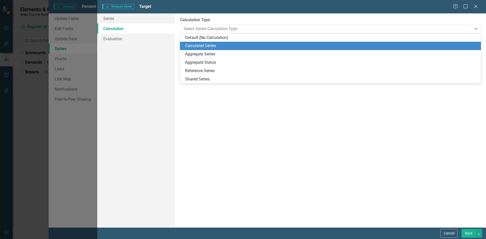
click at [203, 42] on div "Calculated Series" at bounding box center [330, 46] width 301 height 8
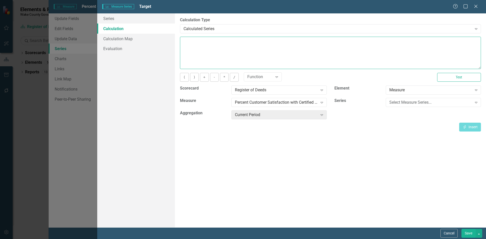
click at [215, 54] on textarea at bounding box center [330, 53] width 301 height 32
type textarea "95"
click at [468, 231] on button "Save" at bounding box center [468, 233] width 14 height 9
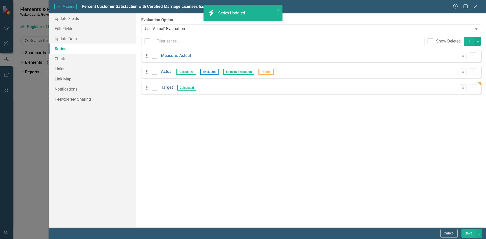
click at [168, 87] on link "Target" at bounding box center [167, 88] width 12 height 6
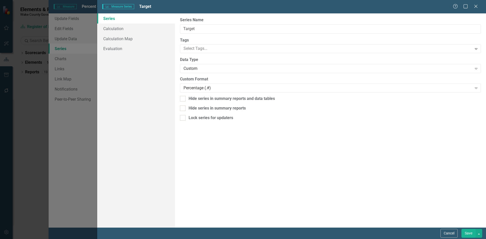
click at [468, 233] on button "Save" at bounding box center [468, 233] width 14 height 9
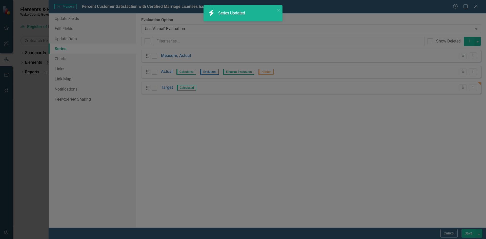
click at [471, 234] on button "Save" at bounding box center [468, 233] width 14 height 9
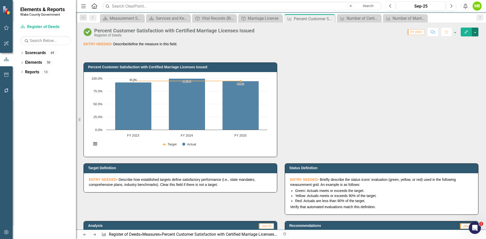
click at [475, 34] on button "button" at bounding box center [474, 32] width 7 height 9
click at [461, 41] on link "Edit Edit Measure" at bounding box center [452, 41] width 49 height 9
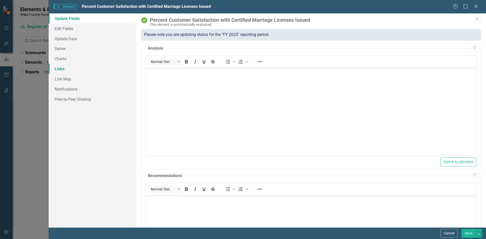
click at [80, 69] on link "Links" at bounding box center [92, 69] width 87 height 10
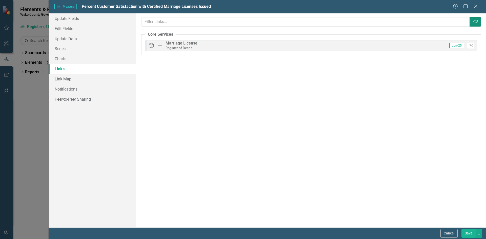
click at [472, 20] on button "Link Tag" at bounding box center [475, 21] width 12 height 9
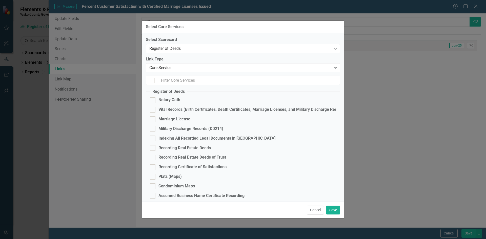
checkbox input "true"
checkbox input "false"
click at [163, 109] on div "Vital Records (Birth Certificates, Death Certificates, Marriage Licenses, and M…" at bounding box center [252, 110] width 188 height 6
click at [153, 109] on input "Vital Records (Birth Certificates, Death Certificates, Marriage Licenses, and M…" at bounding box center [151, 108] width 3 height 3
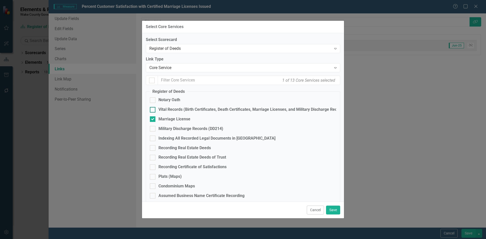
checkbox input "true"
click at [335, 211] on button "Save" at bounding box center [333, 210] width 14 height 9
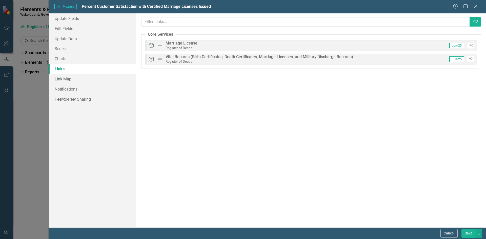
click at [467, 233] on button "Save" at bounding box center [468, 233] width 14 height 9
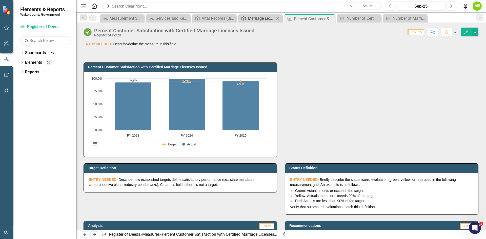
click at [258, 18] on div "icon.bolt Measure Updated Elements & Reports Wake County Government Scorecard R…" at bounding box center [243, 119] width 486 height 239
click at [259, 18] on div "Marriage License" at bounding box center [261, 18] width 27 height 6
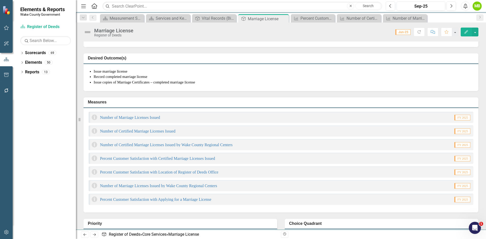
scroll to position [177, 0]
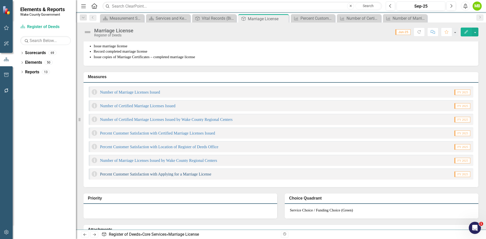
click at [182, 176] on link "Percent Customer Satisfaction with Applying for a Marriage License" at bounding box center [155, 174] width 111 height 4
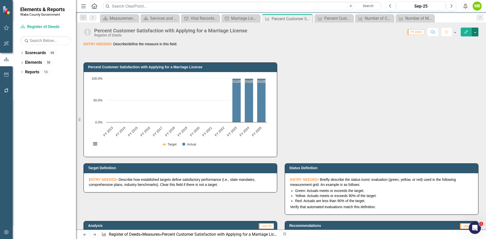
click at [475, 32] on button "button" at bounding box center [474, 32] width 7 height 9
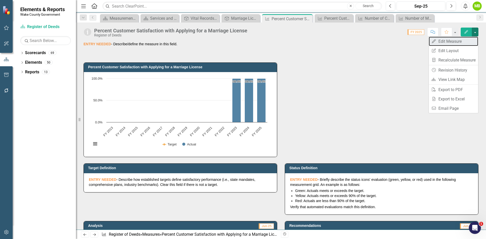
click at [466, 41] on link "Edit Edit Measure" at bounding box center [452, 41] width 49 height 9
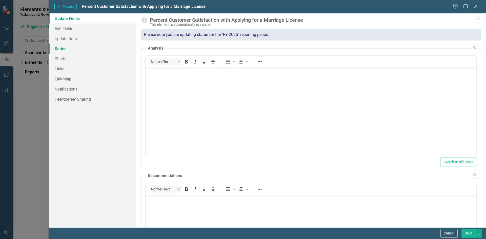
click at [59, 50] on link "Series" at bounding box center [92, 48] width 87 height 10
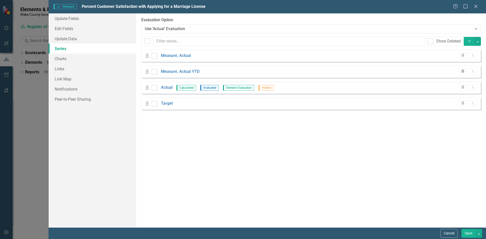
click at [460, 72] on icon "Trash" at bounding box center [462, 71] width 4 height 3
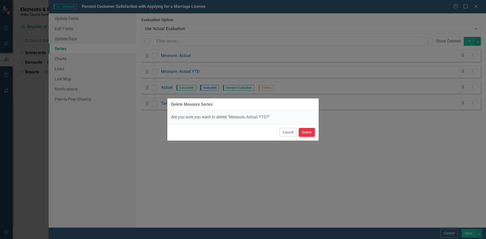
click at [309, 132] on button "Delete" at bounding box center [306, 132] width 16 height 9
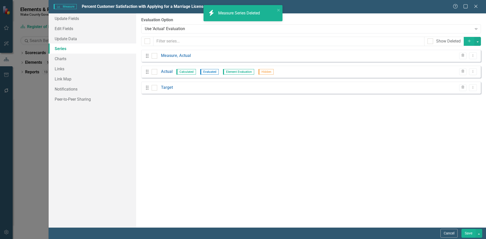
click at [167, 104] on div "From this page, you can add, edit, delete, or duplicate the measure series for …" at bounding box center [310, 120] width 349 height 214
click at [168, 88] on link "Target" at bounding box center [167, 88] width 12 height 6
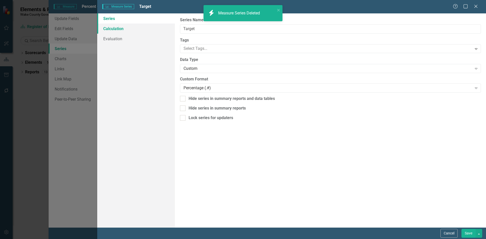
click at [123, 29] on link "Calculation" at bounding box center [136, 29] width 78 height 10
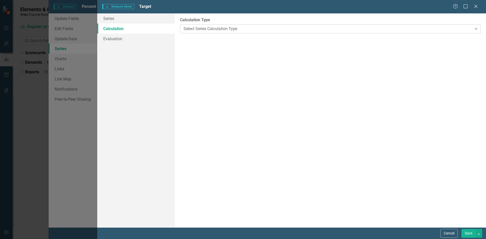
click at [213, 32] on div "Select Series Calculation Type Expand" at bounding box center [330, 28] width 301 height 9
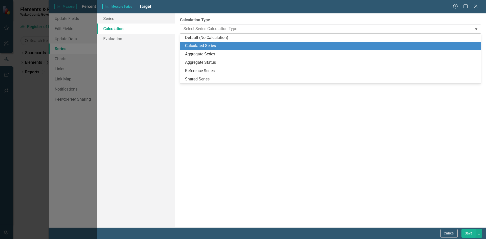
click at [216, 44] on div "Calculated Series" at bounding box center [331, 46] width 293 height 6
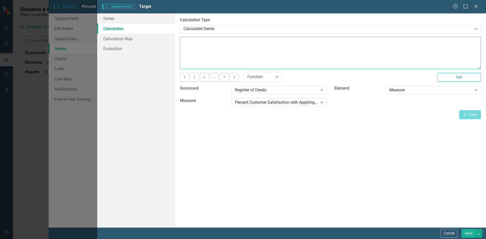
click at [223, 48] on textarea at bounding box center [330, 53] width 301 height 32
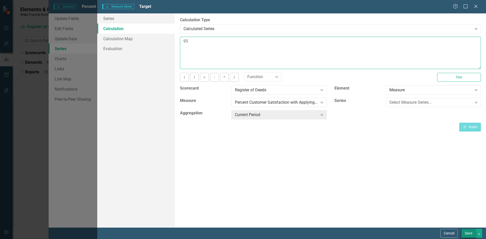
type textarea "95"
click at [471, 232] on button "Save" at bounding box center [468, 233] width 14 height 9
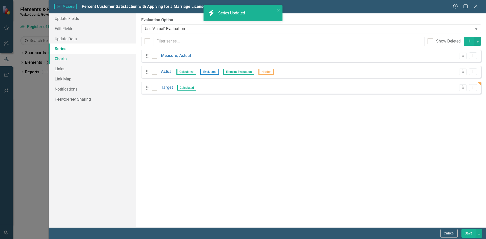
click at [67, 59] on link "Charts" at bounding box center [92, 59] width 87 height 10
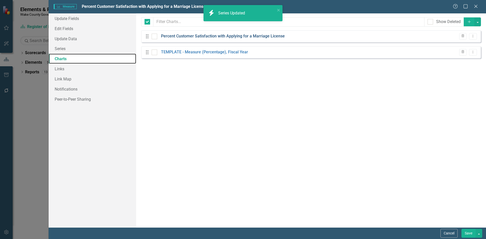
checkbox input "false"
click at [189, 35] on link "Percent Customer Satisfaction with Applying for a Marriage License" at bounding box center [223, 36] width 124 height 6
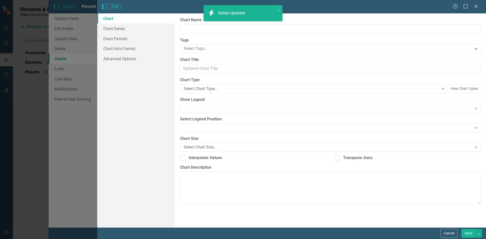
type input "Percent Customer Satisfaction with Applying for a Marriage License"
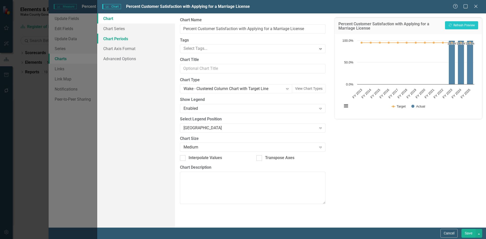
click at [111, 38] on link "Chart Periods" at bounding box center [136, 39] width 78 height 10
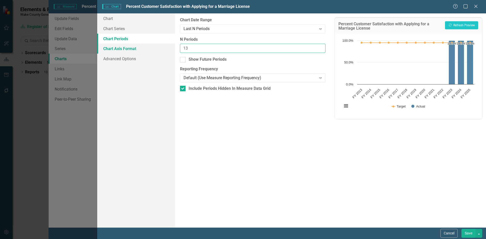
drag, startPoint x: 190, startPoint y: 48, endPoint x: 143, endPoint y: 46, distance: 47.8
click at [143, 46] on div "Chart Chart Series Chart Periods Chart Axis Format Advanced Options From this p…" at bounding box center [291, 120] width 388 height 214
type input "3"
click at [456, 26] on button "Recalculate Refresh Preview" at bounding box center [461, 25] width 33 height 8
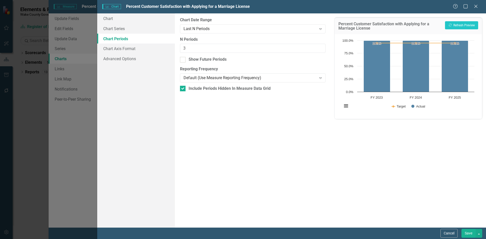
click at [467, 230] on button "Save" at bounding box center [468, 233] width 14 height 9
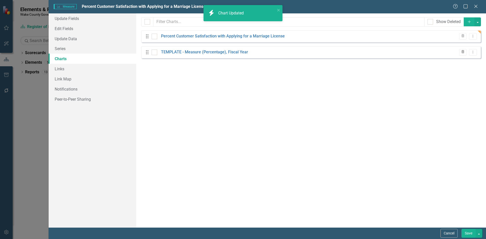
click at [461, 51] on icon "Trash" at bounding box center [462, 52] width 4 height 3
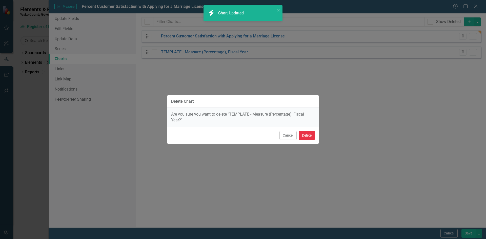
click at [309, 135] on button "Delete" at bounding box center [306, 135] width 16 height 9
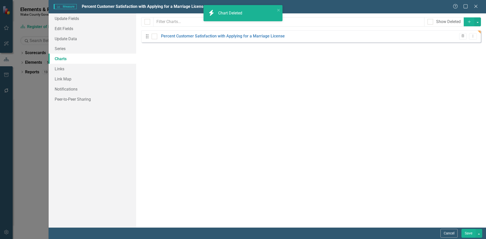
click at [465, 233] on button "Save" at bounding box center [468, 233] width 14 height 9
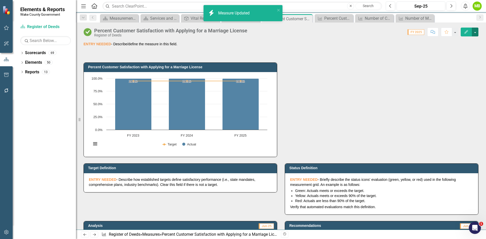
click at [473, 32] on button "button" at bounding box center [474, 32] width 7 height 9
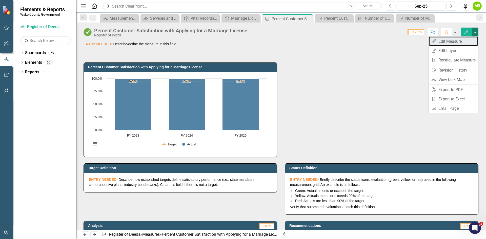
click at [462, 39] on link "Edit Edit Measure" at bounding box center [452, 41] width 49 height 9
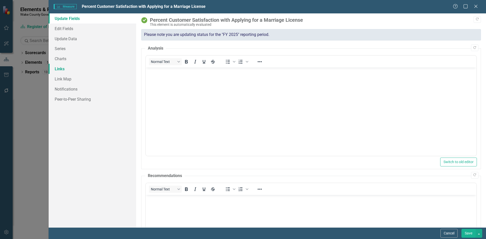
click at [70, 67] on link "Links" at bounding box center [92, 69] width 87 height 10
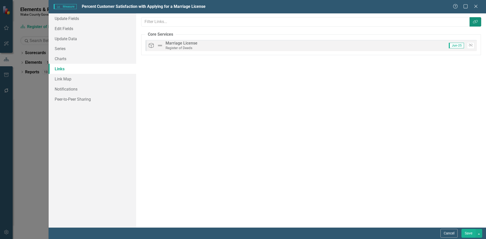
click at [470, 22] on button "Link Tag" at bounding box center [475, 21] width 12 height 9
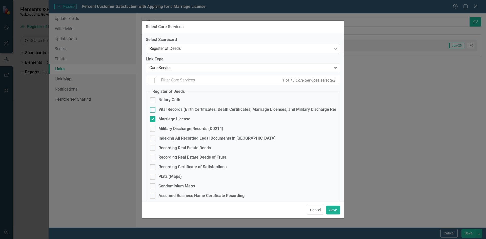
click at [172, 108] on div "Vital Records (Birth Certificates, Death Certificates, Marriage Licenses, and M…" at bounding box center [252, 110] width 188 height 6
click at [153, 108] on input "Vital Records (Birth Certificates, Death Certificates, Marriage Licenses, and M…" at bounding box center [151, 108] width 3 height 3
checkbox input "true"
click at [334, 207] on button "Save" at bounding box center [333, 210] width 14 height 9
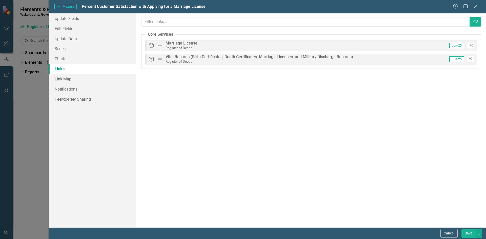
click at [464, 234] on button "Save" at bounding box center [468, 233] width 14 height 9
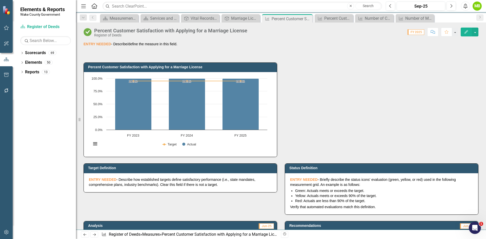
click at [239, 20] on div "icon.bolt Measure Updated" at bounding box center [242, 15] width 81 height 22
click at [238, 18] on div "Marriage License" at bounding box center [241, 18] width 21 height 6
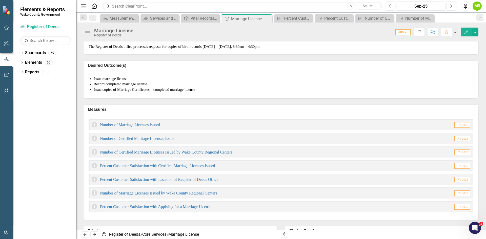
scroll to position [152, 0]
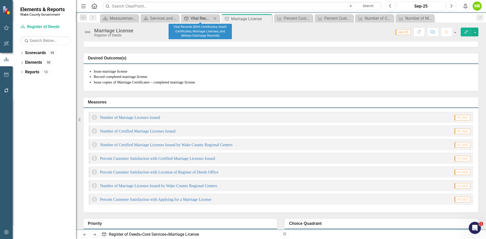
click at [193, 21] on div "Vital Records (Birth Certificates, Death Certificates, Marriage Licenses, and M…" at bounding box center [200, 18] width 21 height 6
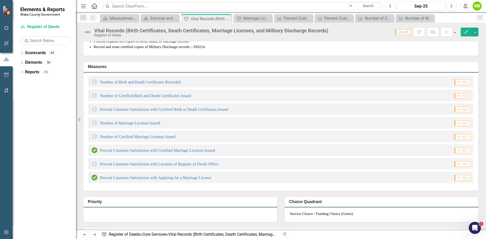
scroll to position [202, 0]
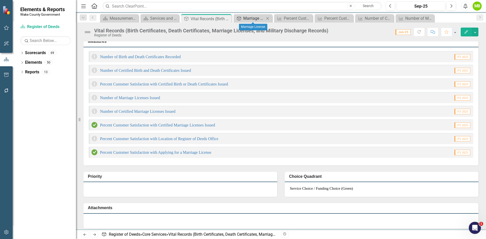
click at [249, 19] on div "Marriage License" at bounding box center [253, 18] width 21 height 6
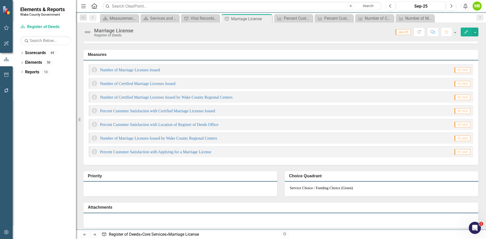
scroll to position [202, 0]
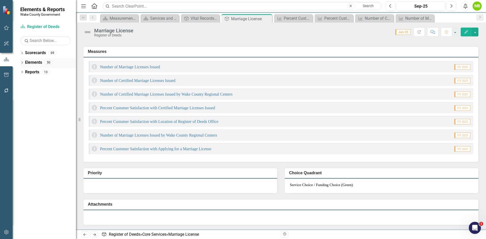
click at [21, 62] on icon "Dropdown" at bounding box center [22, 63] width 4 height 3
click at [35, 72] on link "Core Service Core Services" at bounding box center [44, 72] width 32 height 6
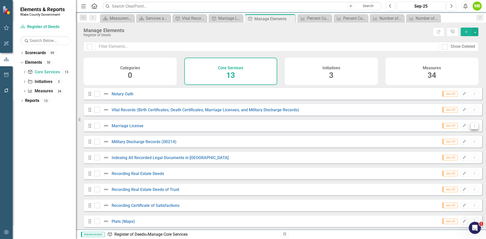
click at [473, 129] on button "Dropdown Menu" at bounding box center [474, 125] width 8 height 7
click at [452, 164] on link "Trash Delete Core Service" at bounding box center [448, 165] width 52 height 9
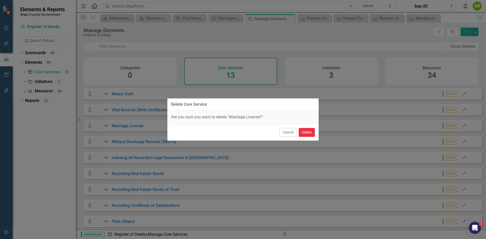
click at [305, 132] on button "Delete" at bounding box center [306, 132] width 16 height 9
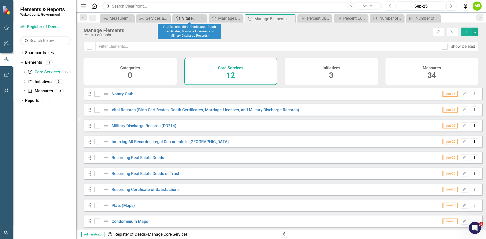
click at [191, 19] on div "Vital Records (Birth Certificates, Death Certificates, Marriage Licenses, and M…" at bounding box center [190, 18] width 17 height 6
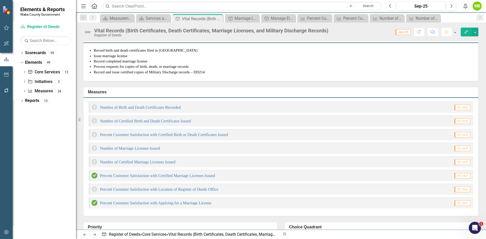
scroll to position [202, 0]
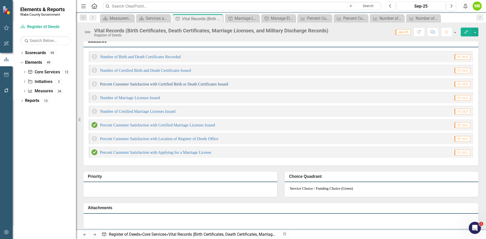
click at [228, 86] on link "Percent Customer Satisfaction with Certified Birth or Death Certificates Issued" at bounding box center [164, 84] width 128 height 4
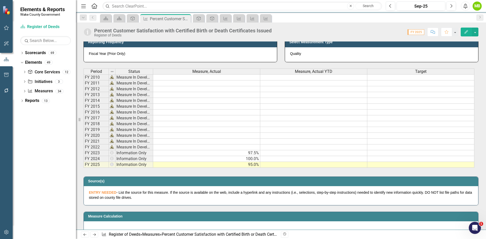
scroll to position [228, 0]
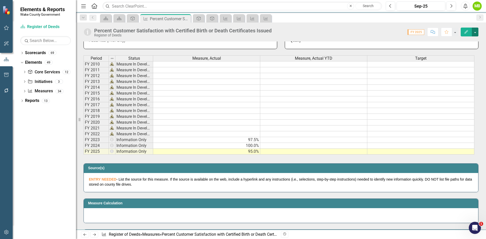
click at [476, 33] on button "button" at bounding box center [474, 32] width 7 height 9
click at [466, 40] on link "Edit Edit Measure" at bounding box center [452, 41] width 49 height 9
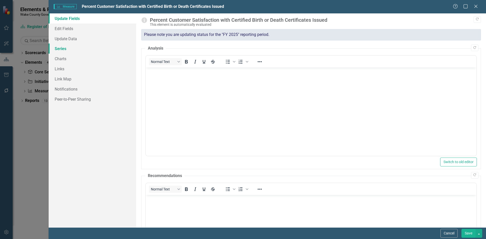
scroll to position [0, 0]
click at [73, 47] on link "Series" at bounding box center [92, 48] width 87 height 10
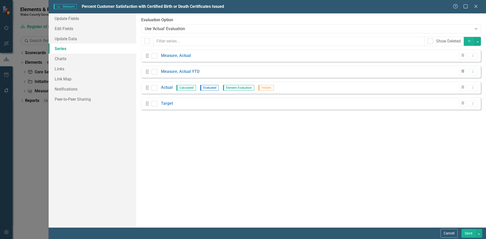
click at [460, 72] on icon "Trash" at bounding box center [462, 71] width 4 height 3
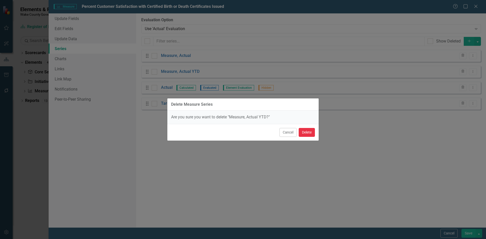
click at [304, 131] on button "Delete" at bounding box center [306, 132] width 16 height 9
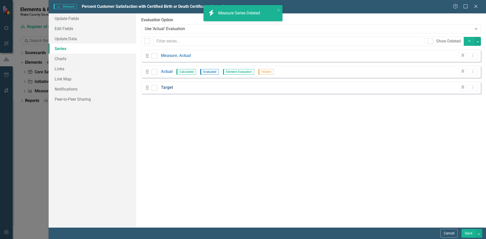
click at [167, 87] on link "Target" at bounding box center [167, 88] width 12 height 6
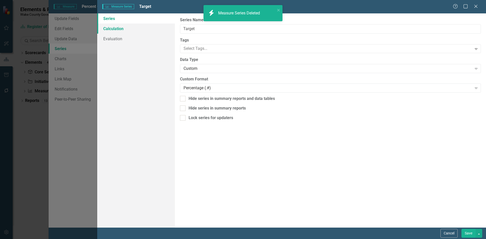
click at [112, 30] on link "Calculation" at bounding box center [136, 29] width 78 height 10
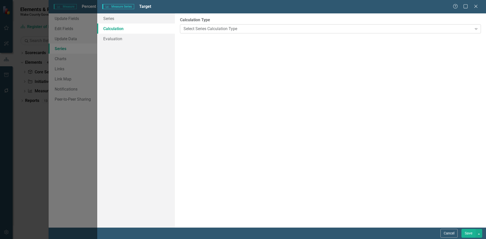
click at [217, 31] on div "Select Series Calculation Type" at bounding box center [327, 29] width 288 height 6
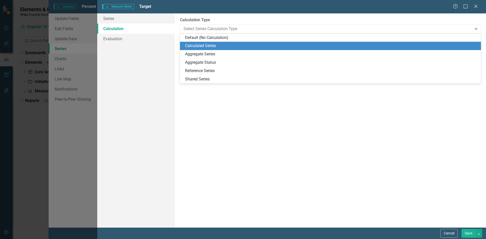
click at [215, 47] on div "Calculated Series" at bounding box center [331, 46] width 293 height 6
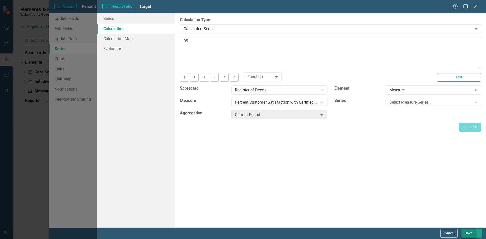
type textarea "95"
click at [465, 232] on button "Save" at bounding box center [468, 233] width 14 height 9
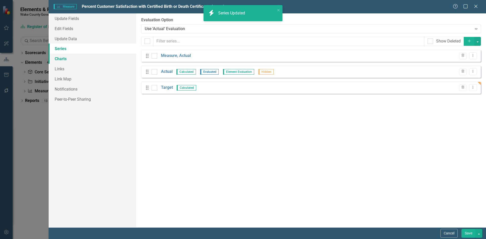
click at [71, 59] on link "Charts" at bounding box center [92, 59] width 87 height 10
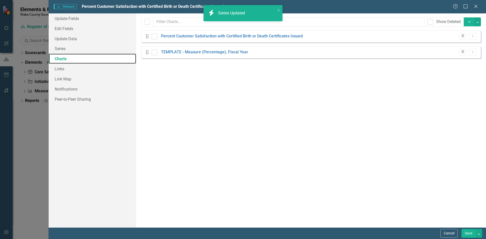
checkbox input "false"
click at [461, 52] on icon "Trash" at bounding box center [462, 52] width 4 height 3
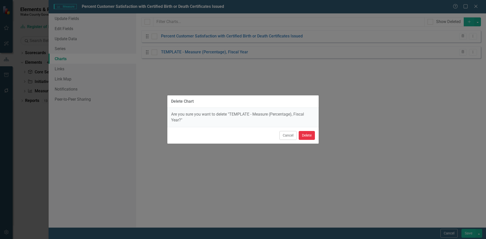
click at [305, 137] on button "Delete" at bounding box center [306, 135] width 16 height 9
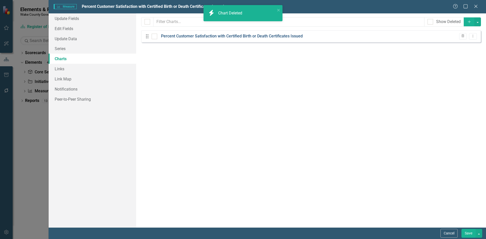
click at [245, 37] on link "Percent Customer Satisfaction with Certified Birth or Death Certificates Issued" at bounding box center [232, 36] width 142 height 6
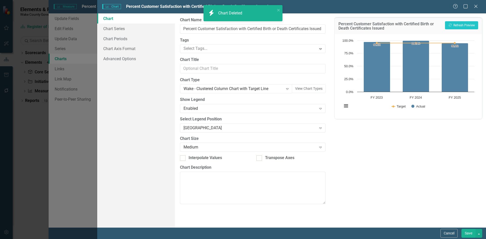
click at [468, 233] on button "Save" at bounding box center [468, 233] width 14 height 9
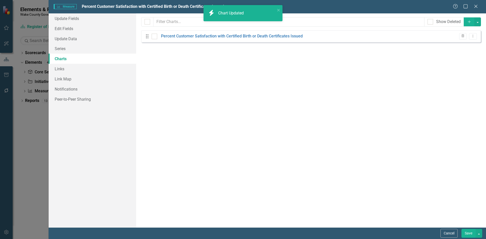
click at [468, 233] on button "Save" at bounding box center [468, 233] width 14 height 9
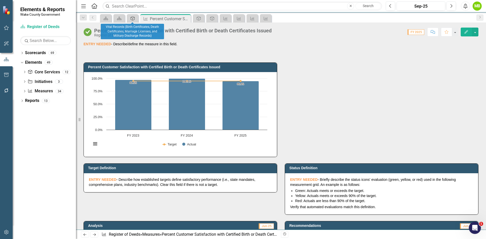
click at [129, 17] on div "Core Service" at bounding box center [131, 18] width 7 height 6
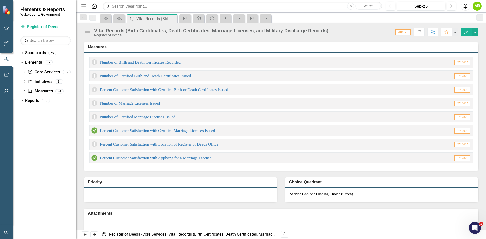
scroll to position [202, 0]
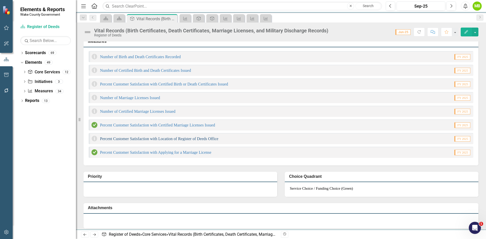
click at [180, 141] on link "Percent Customer Satisfaction with Location of Register of Deeds Office" at bounding box center [159, 139] width 118 height 4
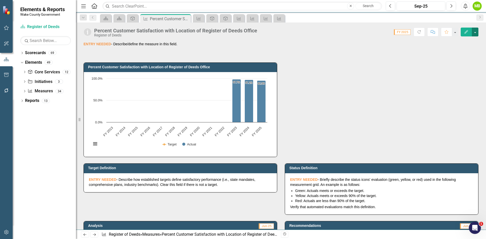
click at [475, 33] on button "button" at bounding box center [474, 32] width 7 height 9
click at [465, 40] on link "Edit Edit Measure" at bounding box center [452, 41] width 49 height 9
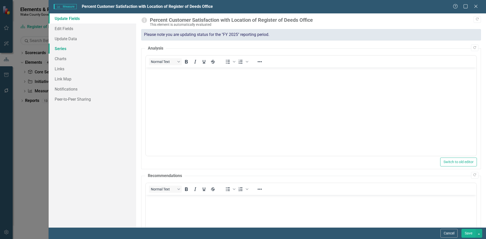
click at [65, 45] on link "Series" at bounding box center [92, 48] width 87 height 10
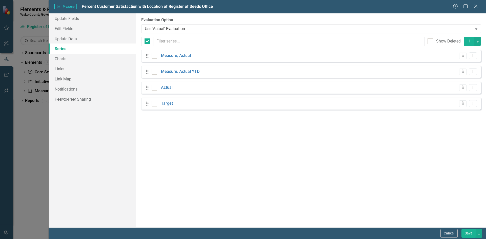
checkbox input "false"
click at [463, 71] on icon "button" at bounding box center [462, 71] width 3 height 3
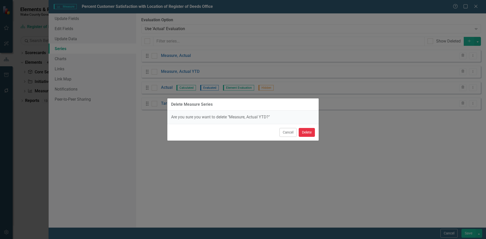
click at [310, 134] on button "Delete" at bounding box center [306, 132] width 16 height 9
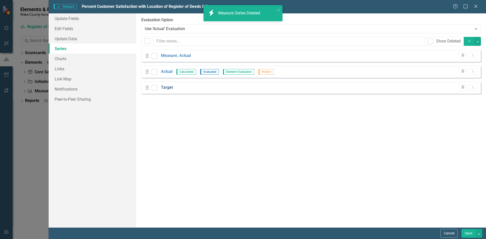
click at [171, 88] on link "Target" at bounding box center [167, 88] width 12 height 6
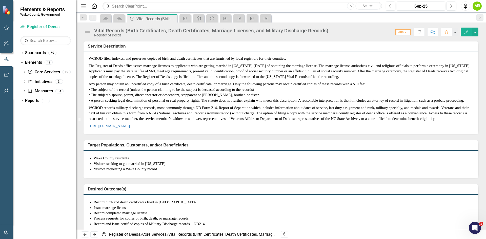
scroll to position [202, 0]
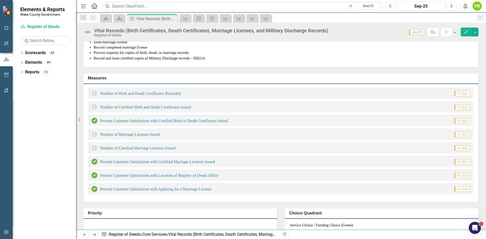
scroll to position [177, 0]
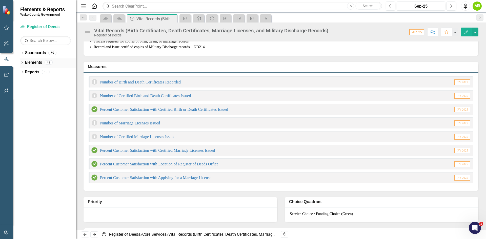
click at [22, 63] on icon "Dropdown" at bounding box center [22, 63] width 4 height 3
click at [41, 93] on link "Measure Measures" at bounding box center [40, 91] width 25 height 6
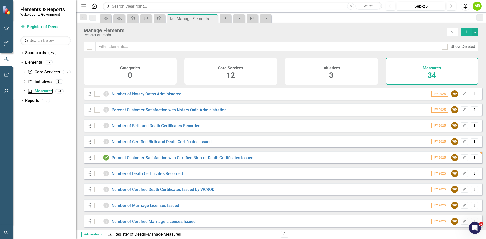
scroll to position [25, 0]
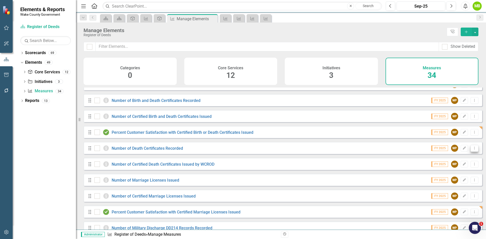
click at [472, 150] on icon "Dropdown Menu" at bounding box center [474, 147] width 4 height 3
click at [454, 187] on link "Trash Delete Measure" at bounding box center [451, 188] width 46 height 9
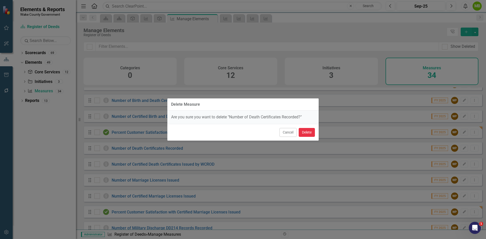
click at [305, 133] on button "Delete" at bounding box center [306, 132] width 16 height 9
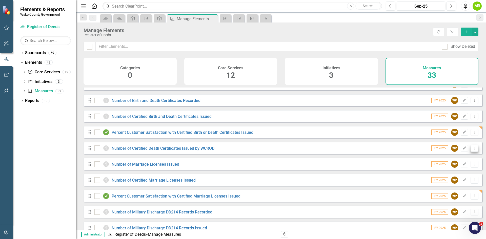
click at [473, 152] on button "Dropdown Menu" at bounding box center [474, 148] width 8 height 7
click at [442, 190] on link "Trash Delete Measure" at bounding box center [451, 188] width 46 height 9
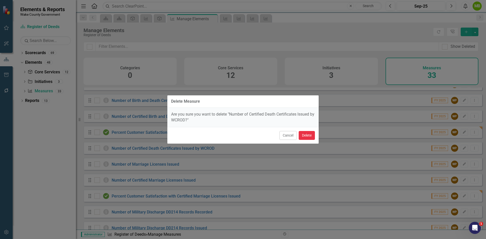
click at [308, 134] on button "Delete" at bounding box center [306, 135] width 16 height 9
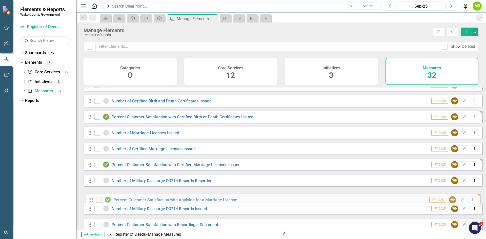
scroll to position [41, 0]
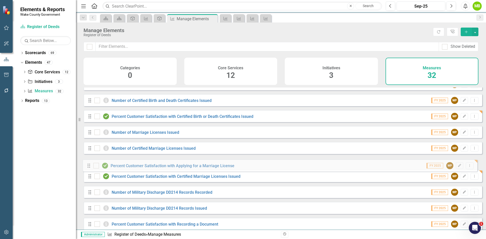
drag, startPoint x: 89, startPoint y: 218, endPoint x: 87, endPoint y: 168, distance: 49.8
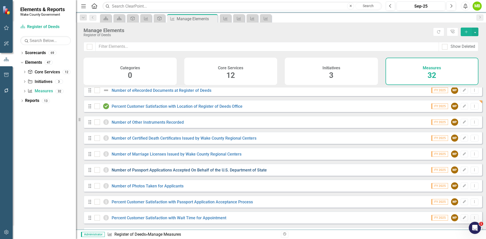
scroll to position [371, 0]
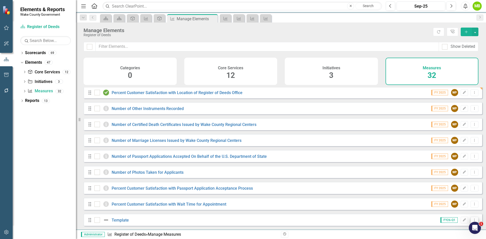
click at [474, 219] on icon at bounding box center [474, 219] width 1 height 3
click at [454, 210] on link "Trash Delete Measure" at bounding box center [451, 211] width 46 height 9
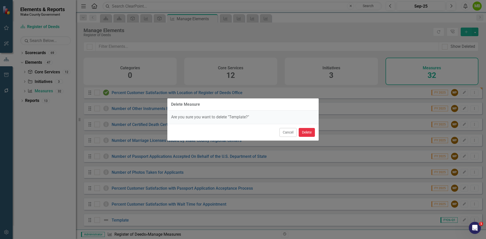
click at [306, 131] on button "Delete" at bounding box center [306, 132] width 16 height 9
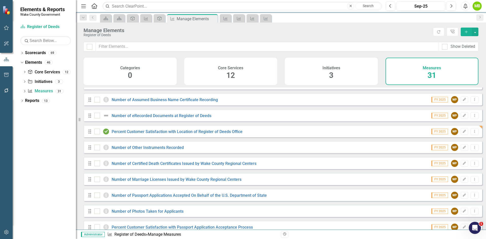
scroll to position [354, 0]
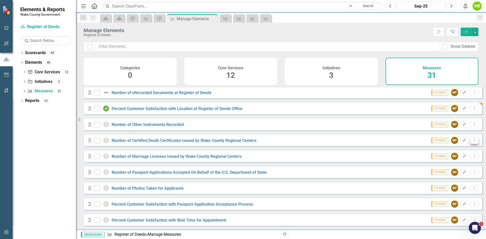
click at [472, 141] on icon "Dropdown Menu" at bounding box center [474, 140] width 4 height 3
click at [452, 177] on link "Trash Delete Measure" at bounding box center [451, 178] width 46 height 9
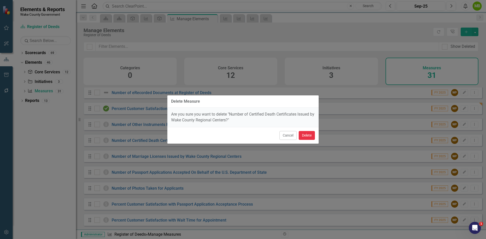
click at [309, 134] on button "Delete" at bounding box center [306, 135] width 16 height 9
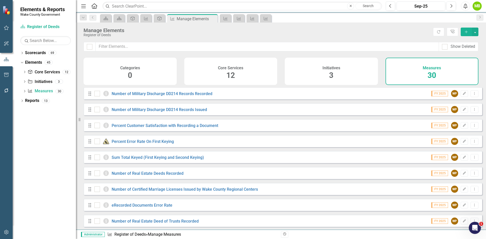
scroll to position [152, 0]
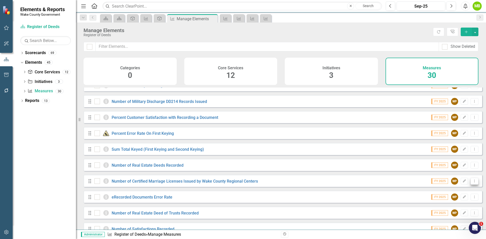
click at [472, 183] on icon "Dropdown Menu" at bounding box center [474, 180] width 4 height 3
click at [456, 221] on link "Trash Delete Measure" at bounding box center [451, 221] width 46 height 9
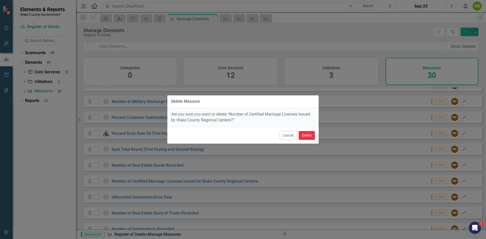
click at [310, 137] on button "Delete" at bounding box center [306, 135] width 16 height 9
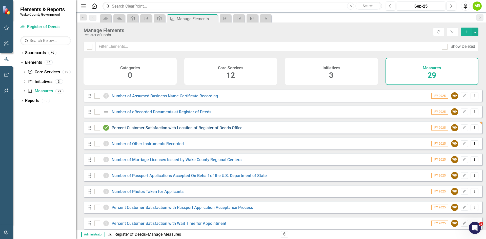
scroll to position [324, 0]
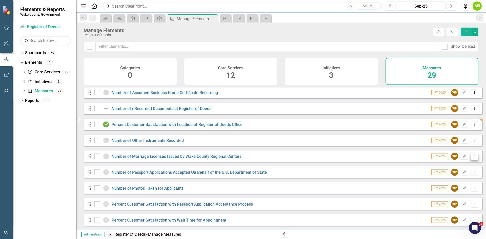
click at [472, 157] on icon "Dropdown Menu" at bounding box center [474, 156] width 4 height 3
click at [457, 194] on link "Trash Delete Measure" at bounding box center [451, 192] width 46 height 9
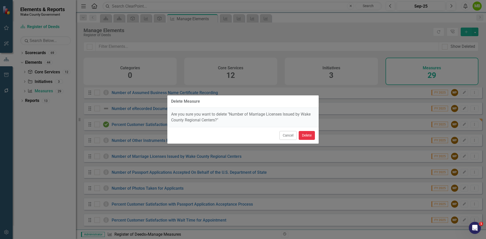
click at [304, 136] on button "Delete" at bounding box center [306, 135] width 16 height 9
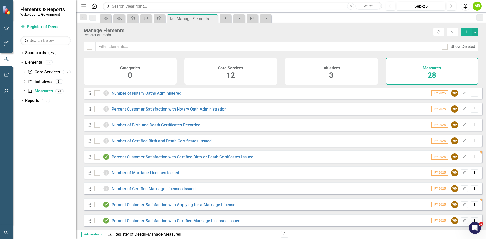
scroll to position [0, 0]
click at [162, 19] on icon "Core Service" at bounding box center [159, 18] width 5 height 4
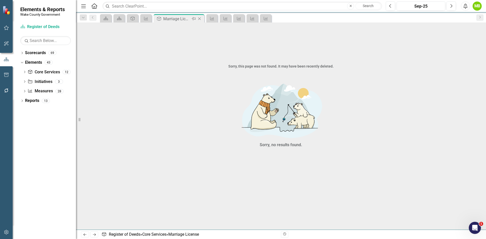
click at [198, 19] on icon "Close" at bounding box center [199, 19] width 5 height 4
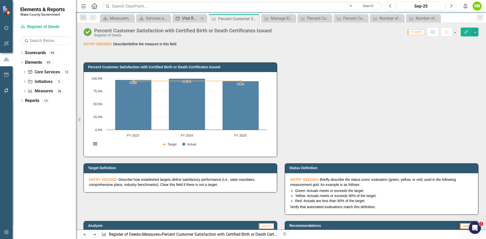
click at [192, 16] on div "Vital Records (Birth Certificates, Death Certificates, Marriage Licenses, and M…" at bounding box center [190, 18] width 17 height 6
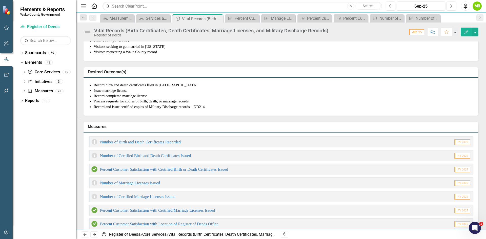
scroll to position [177, 0]
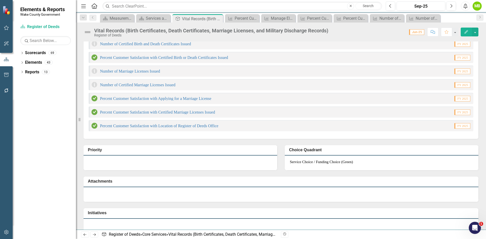
scroll to position [222, 0]
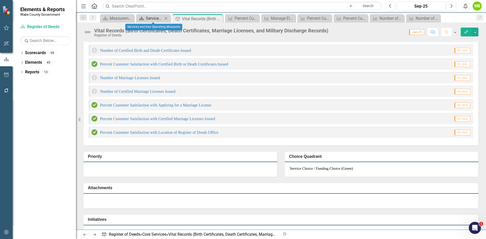
click at [146, 16] on div "Services and Key Operating Measures" at bounding box center [154, 18] width 17 height 6
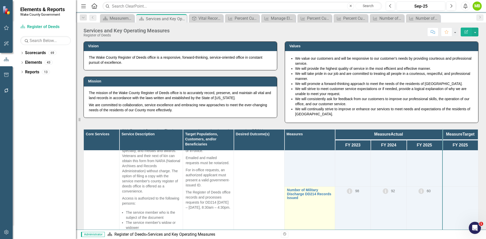
scroll to position [531, 0]
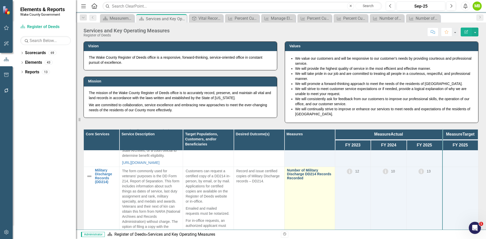
click at [300, 180] on link "Number of Military Discharge DD214 Records Recorded" at bounding box center [309, 174] width 45 height 12
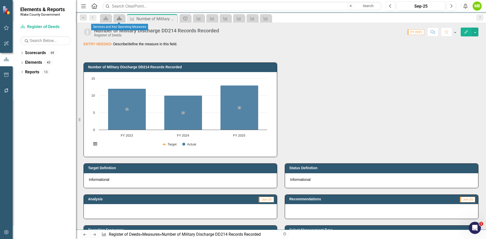
click at [120, 18] on icon at bounding box center [119, 19] width 5 height 4
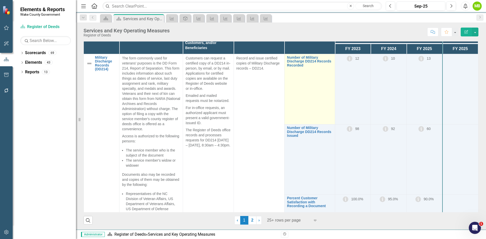
scroll to position [556, 0]
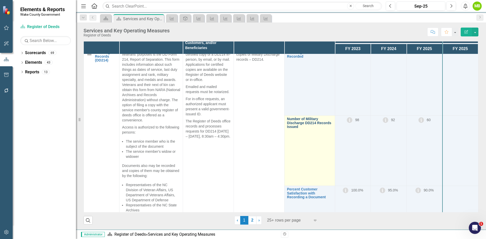
click at [302, 129] on link "Number of Military Discharge DD214 Records Issued" at bounding box center [309, 123] width 45 height 12
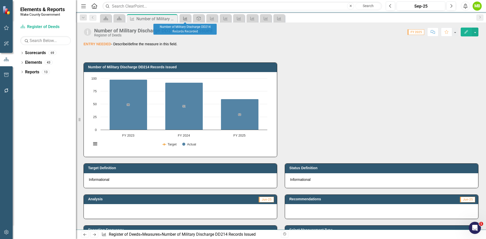
click at [185, 18] on icon "Measure" at bounding box center [185, 18] width 5 height 4
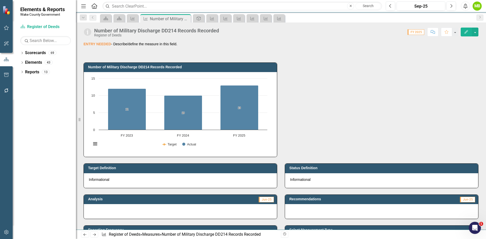
click at [254, 33] on div "Score: 0.00 FY 2025 Completed Comment Favorite Edit" at bounding box center [349, 32] width 257 height 9
click at [227, 32] on div "Score: 0.00 FY 2025 Completed Comment Favorite Edit" at bounding box center [349, 32] width 257 height 9
click at [226, 32] on div "Score: 0.00 FY 2025 Completed Comment Favorite Edit" at bounding box center [349, 32] width 257 height 9
click at [221, 30] on div "Number of Military Discharge DD214 Records Recorded Register of Deeds" at bounding box center [157, 32] width 127 height 9
click at [216, 31] on div "Number of Military Discharge DD214 Records Recorded" at bounding box center [156, 31] width 125 height 6
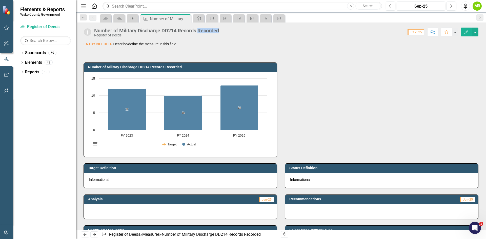
click at [216, 31] on div "Number of Military Discharge DD214 Records Recorded" at bounding box center [156, 31] width 125 height 6
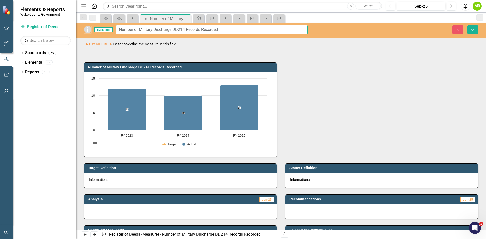
click at [227, 31] on input "Number of Military Discharge DD214 Records Recorded" at bounding box center [212, 29] width 192 height 9
type input "Number of Military Discharge DD214 Records Recorded and Issued"
click at [314, 90] on div "Number of Military Discharge DD214 Records Recorded Chart Combination chart wit…" at bounding box center [281, 106] width 402 height 101
drag, startPoint x: 472, startPoint y: 28, endPoint x: 313, endPoint y: 29, distance: 159.3
click at [472, 28] on icon "Save" at bounding box center [472, 30] width 5 height 4
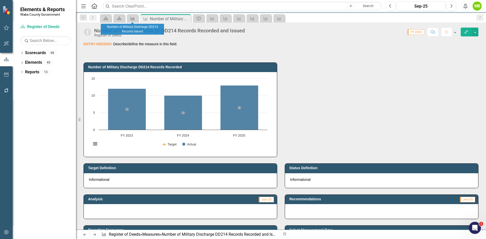
click at [129, 18] on div "Measure" at bounding box center [131, 18] width 7 height 6
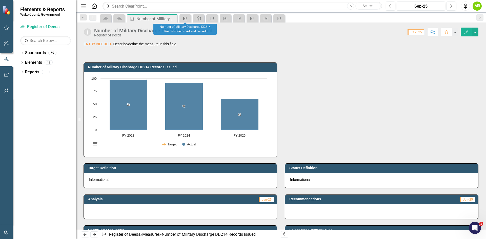
click at [184, 17] on icon "Measure" at bounding box center [185, 18] width 5 height 4
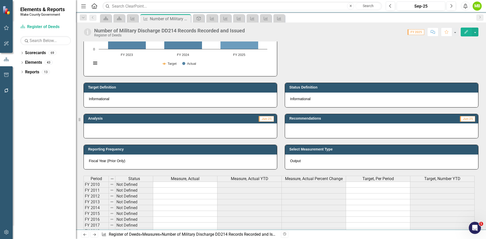
scroll to position [126, 0]
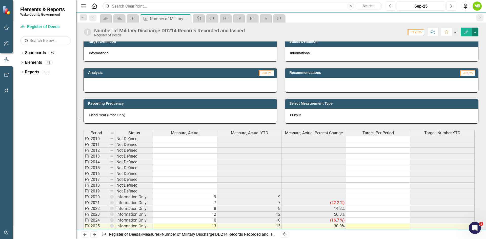
click at [474, 34] on button "button" at bounding box center [474, 32] width 7 height 9
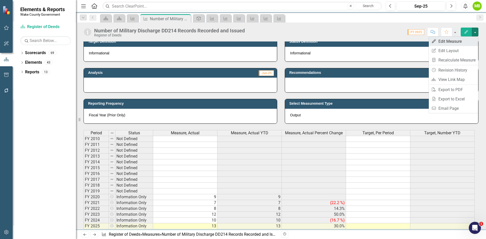
click at [463, 43] on link "Edit Edit Measure" at bounding box center [452, 41] width 49 height 9
